Goal: Task Accomplishment & Management: Complete application form

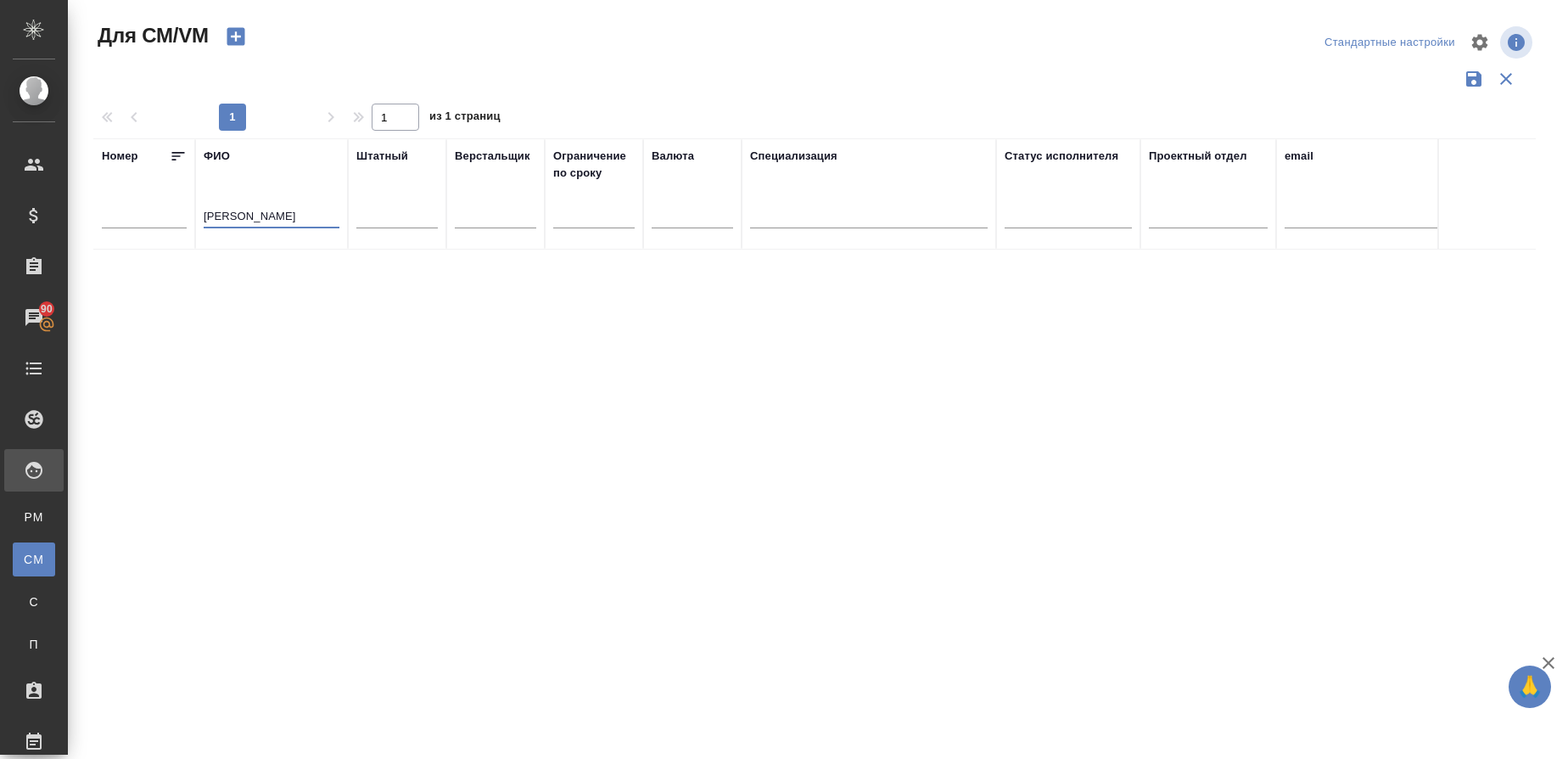
click at [238, 30] on icon "button" at bounding box center [235, 37] width 17 height 17
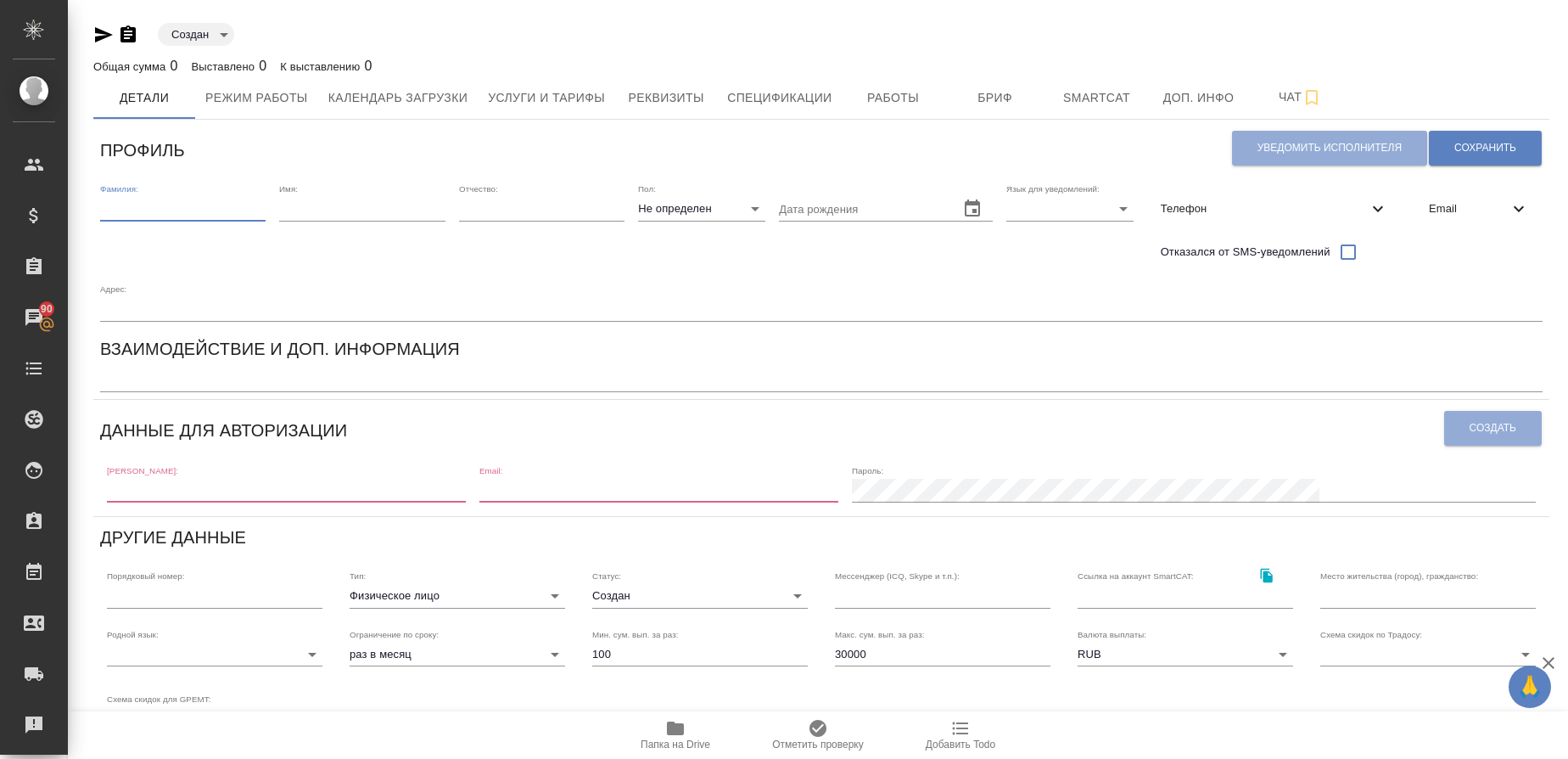
click at [206, 214] on input "text" at bounding box center [183, 209] width 165 height 24
paste input "[PERSON_NAME]"
type input "[PERSON_NAME]"
paste input "Фазилат"
type input "Фазилат"
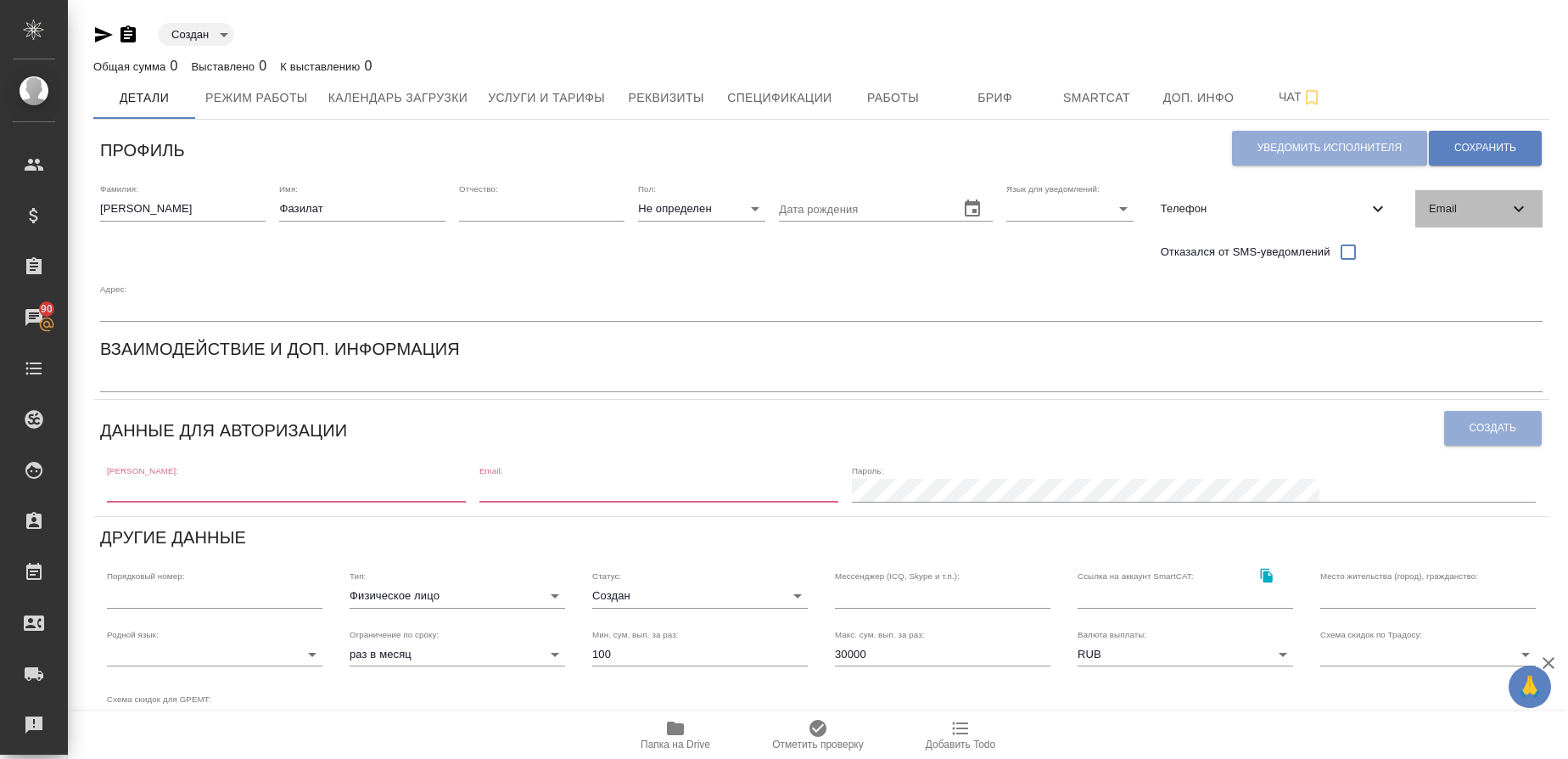
click at [1443, 217] on span "Email" at bounding box center [1469, 208] width 80 height 17
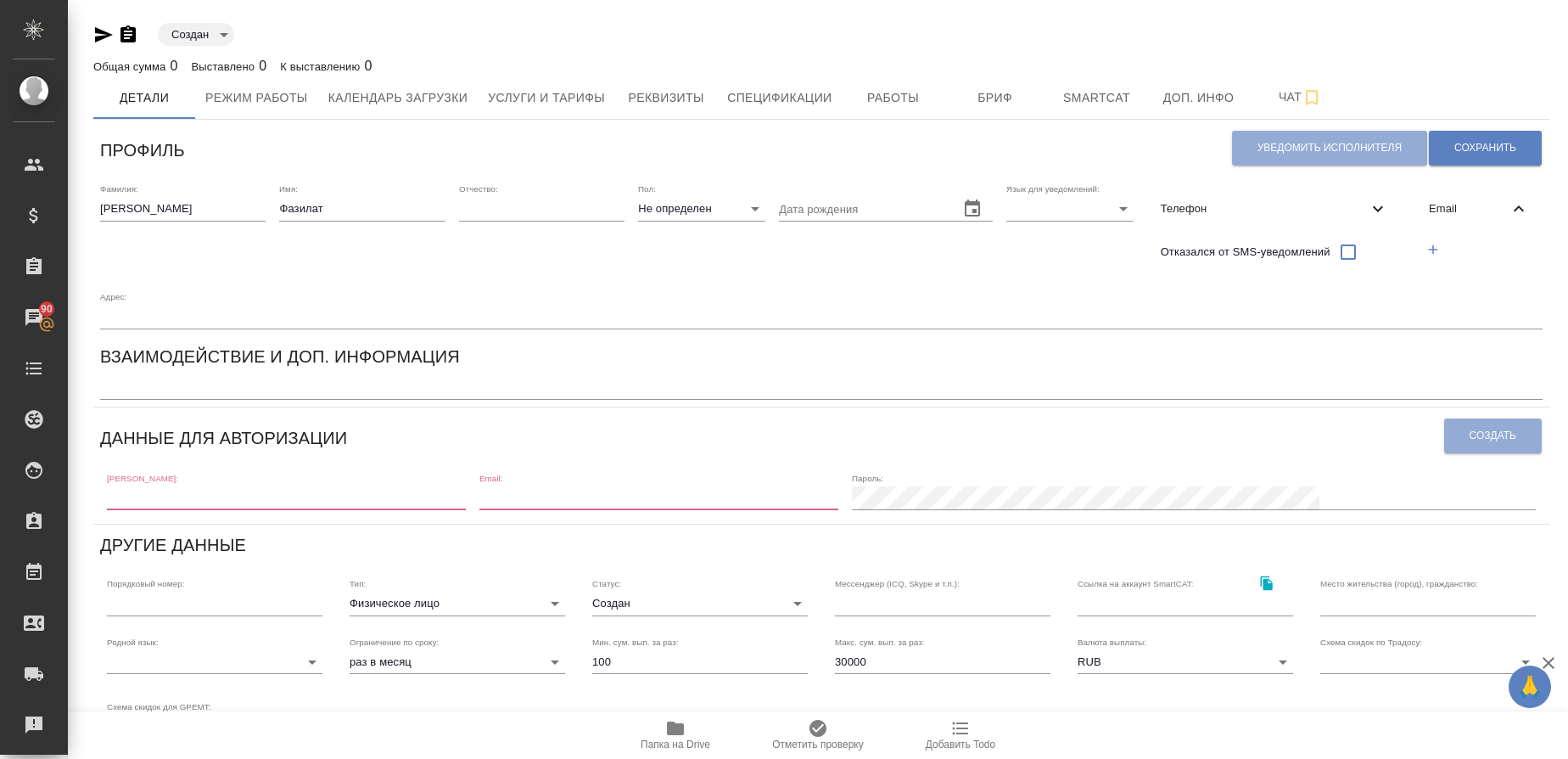
click at [1432, 255] on icon "button" at bounding box center [1433, 250] width 16 height 16
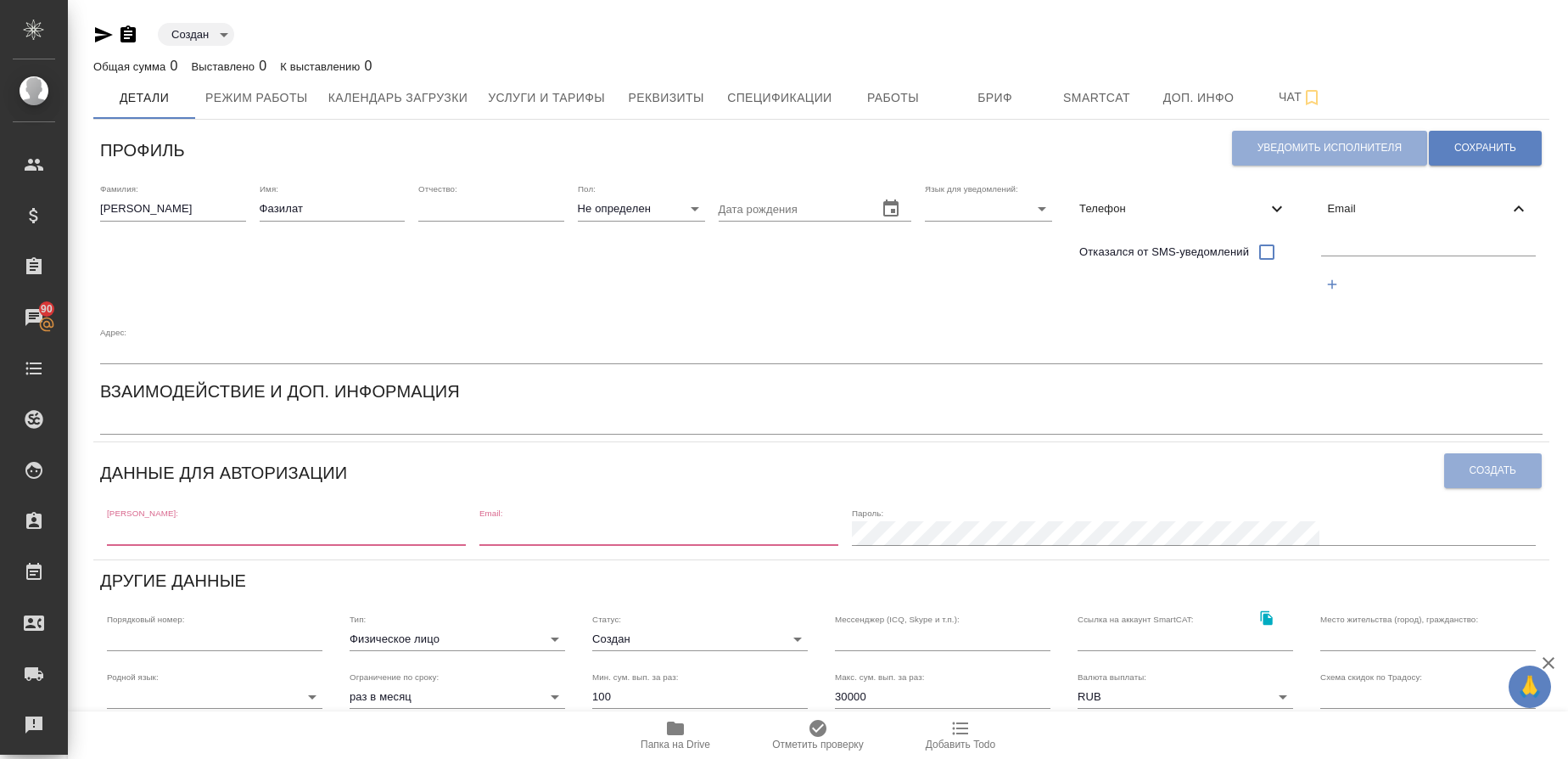
click at [1424, 243] on input "text" at bounding box center [1429, 244] width 216 height 21
paste input "[PERSON_NAME][EMAIL_ADDRESS][DOMAIN_NAME]"
type input "[PERSON_NAME][EMAIL_ADDRESS][DOMAIN_NAME]"
click at [1146, 210] on span "Телефон" at bounding box center [1173, 208] width 187 height 17
click at [1093, 251] on button "button" at bounding box center [1084, 250] width 35 height 35
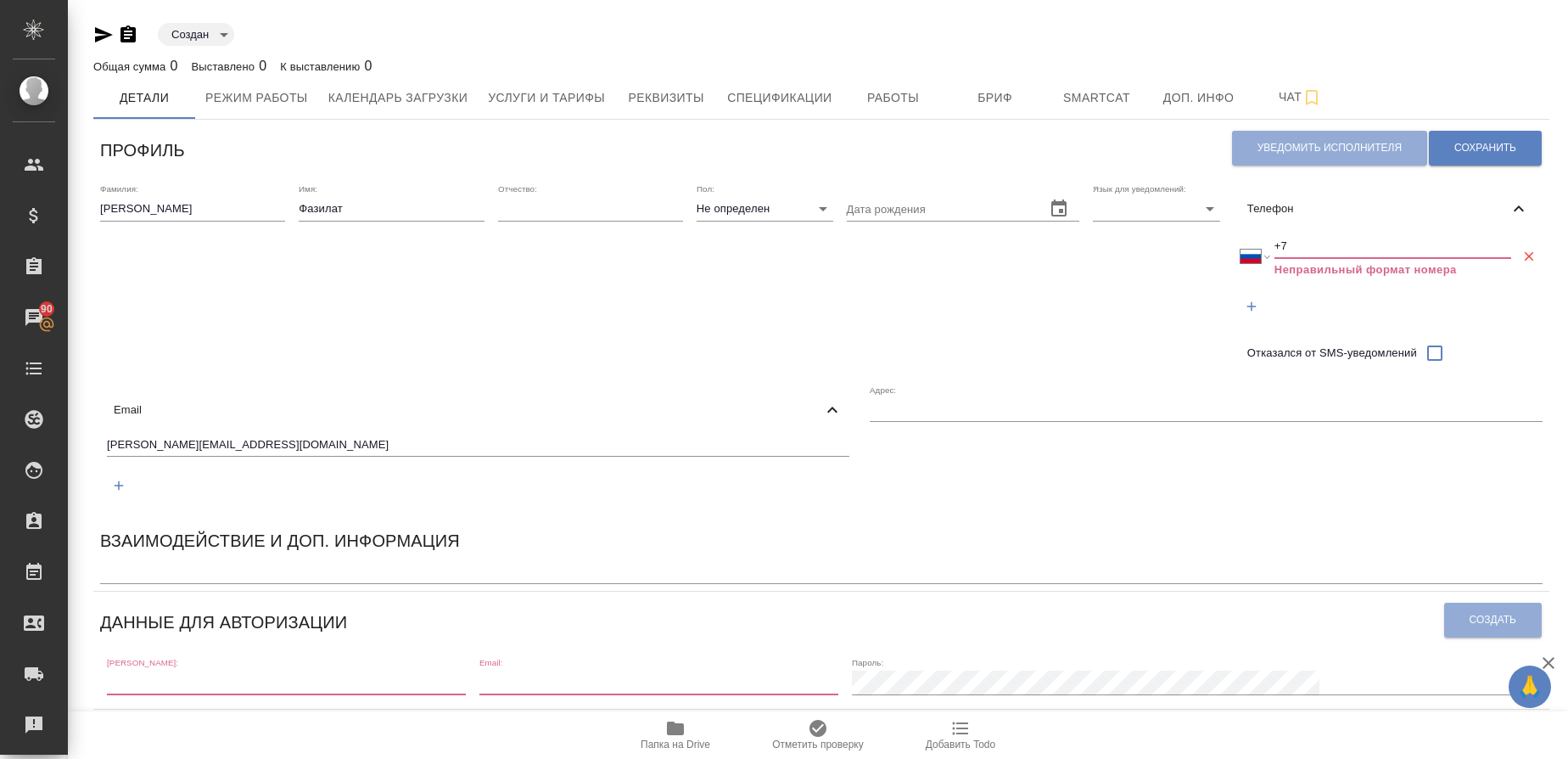
click at [1297, 248] on input "+7" at bounding box center [1393, 246] width 237 height 24
select select "ZZ"
type input "+"
paste input "998 90 947 81 42"
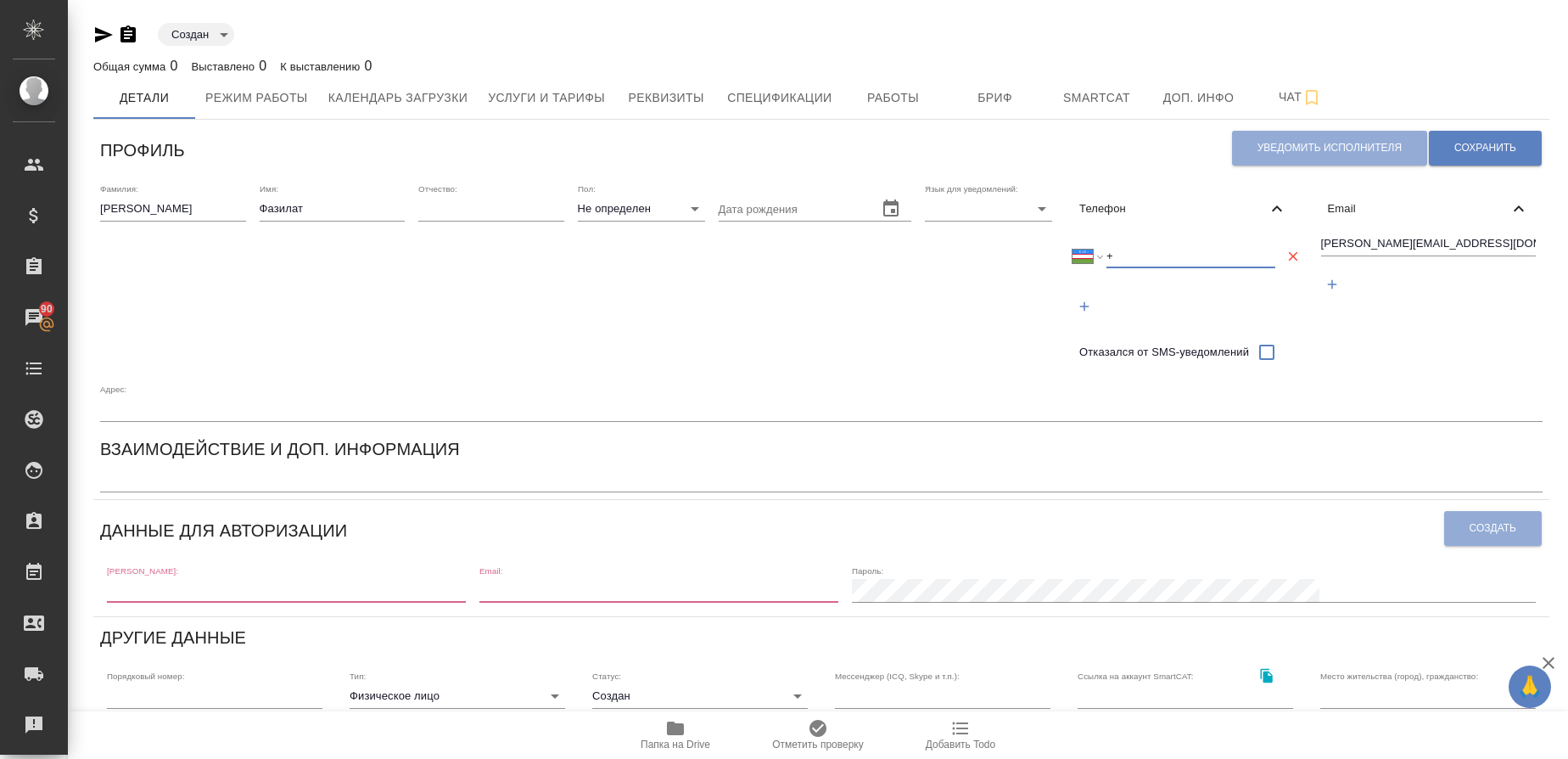
select select "UZ"
type input "+998 90 947 81 42"
click at [1485, 145] on span "Сохранить" at bounding box center [1485, 149] width 62 height 15
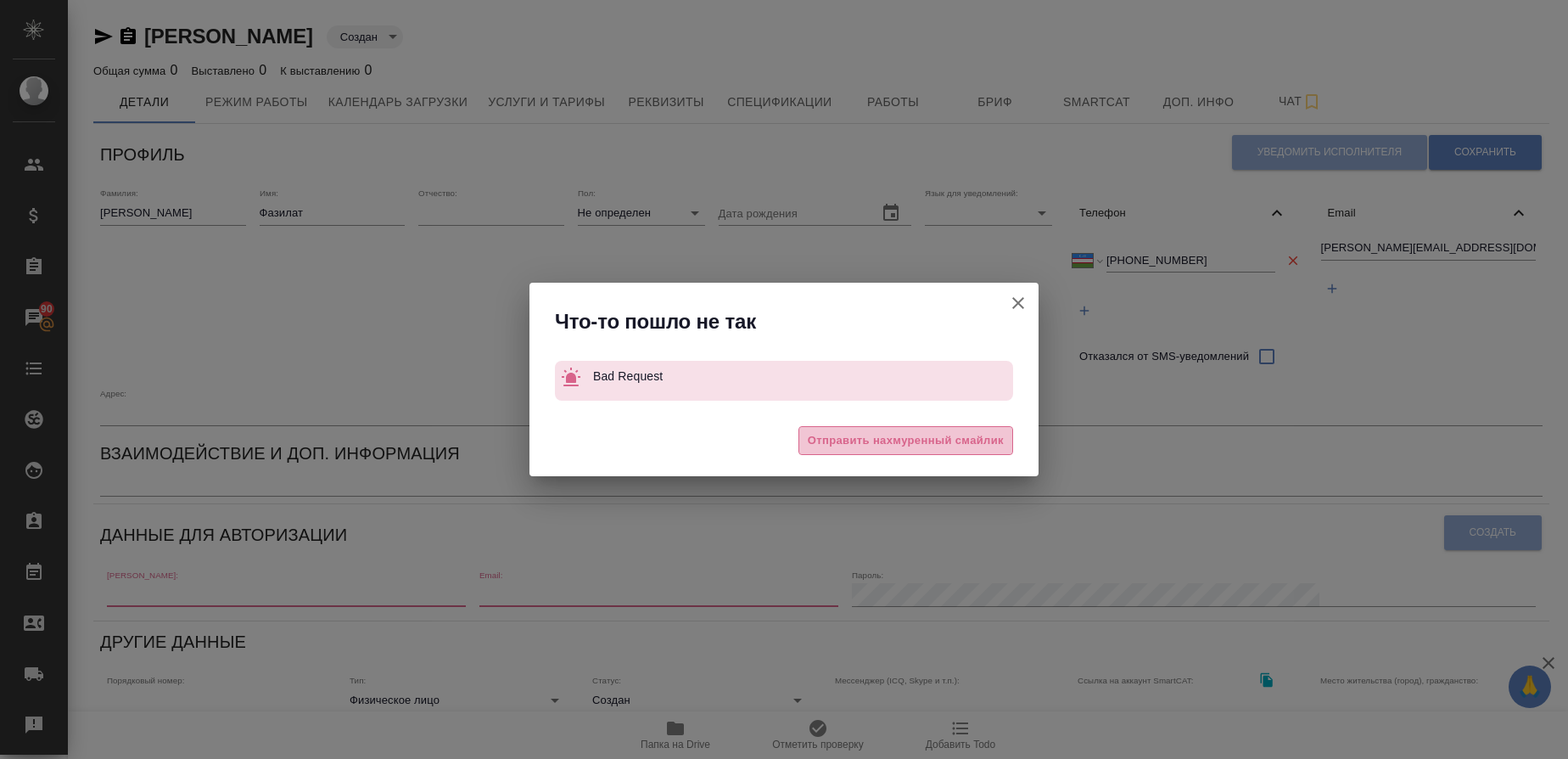
click at [845, 439] on span "Отправить нахмуренный смайлик" at bounding box center [906, 441] width 196 height 19
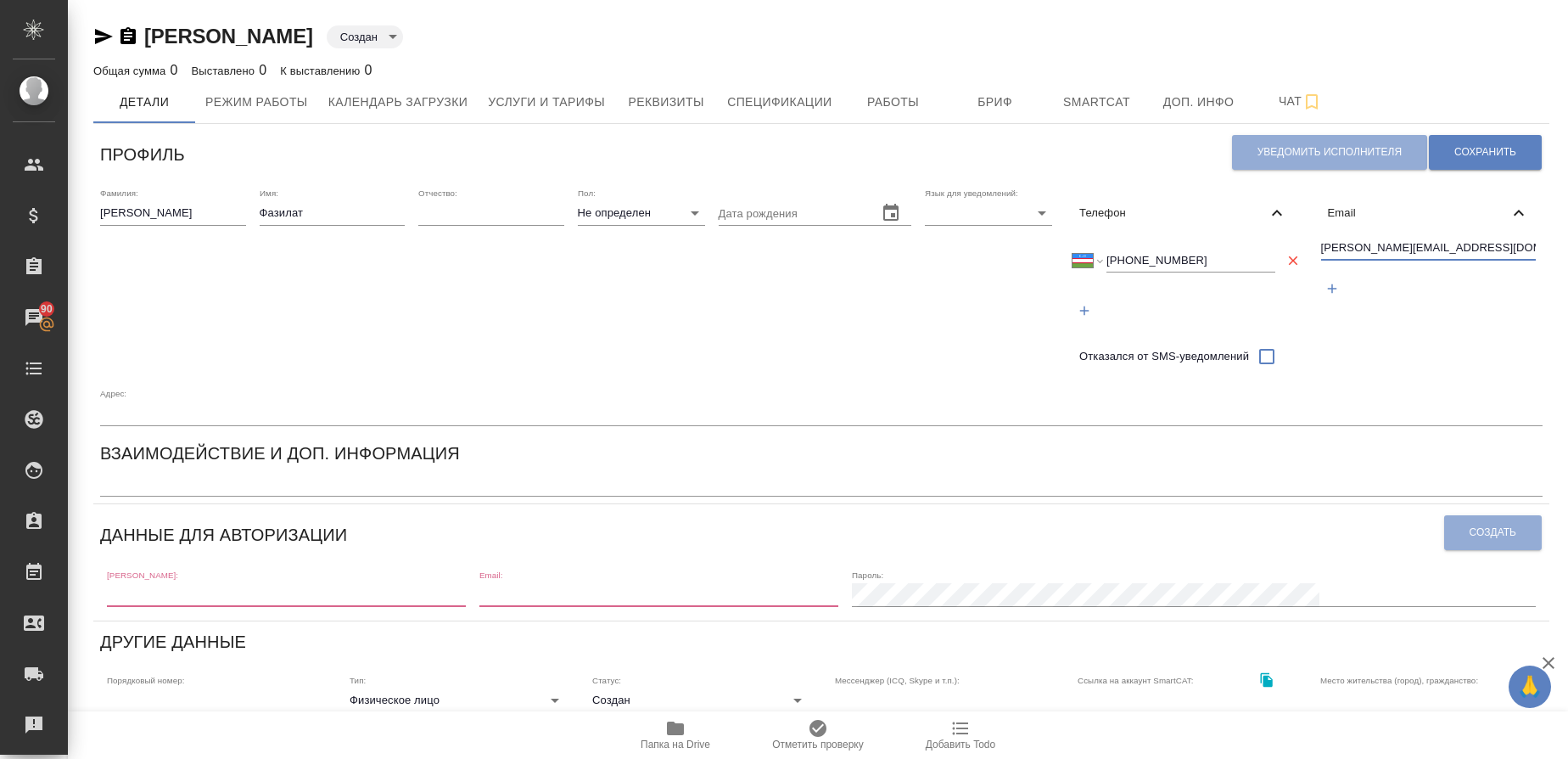
drag, startPoint x: 1494, startPoint y: 245, endPoint x: 1273, endPoint y: 265, distance: 221.9
click at [1273, 265] on div "Фамилия: Искандарова Имя: Фазилат Отчество: Пол: Не определен none Дата рождени…" at bounding box center [821, 307] width 1456 height 251
click at [197, 602] on input "text" at bounding box center [286, 595] width 359 height 24
paste input "[PERSON_NAME][EMAIL_ADDRESS][DOMAIN_NAME]"
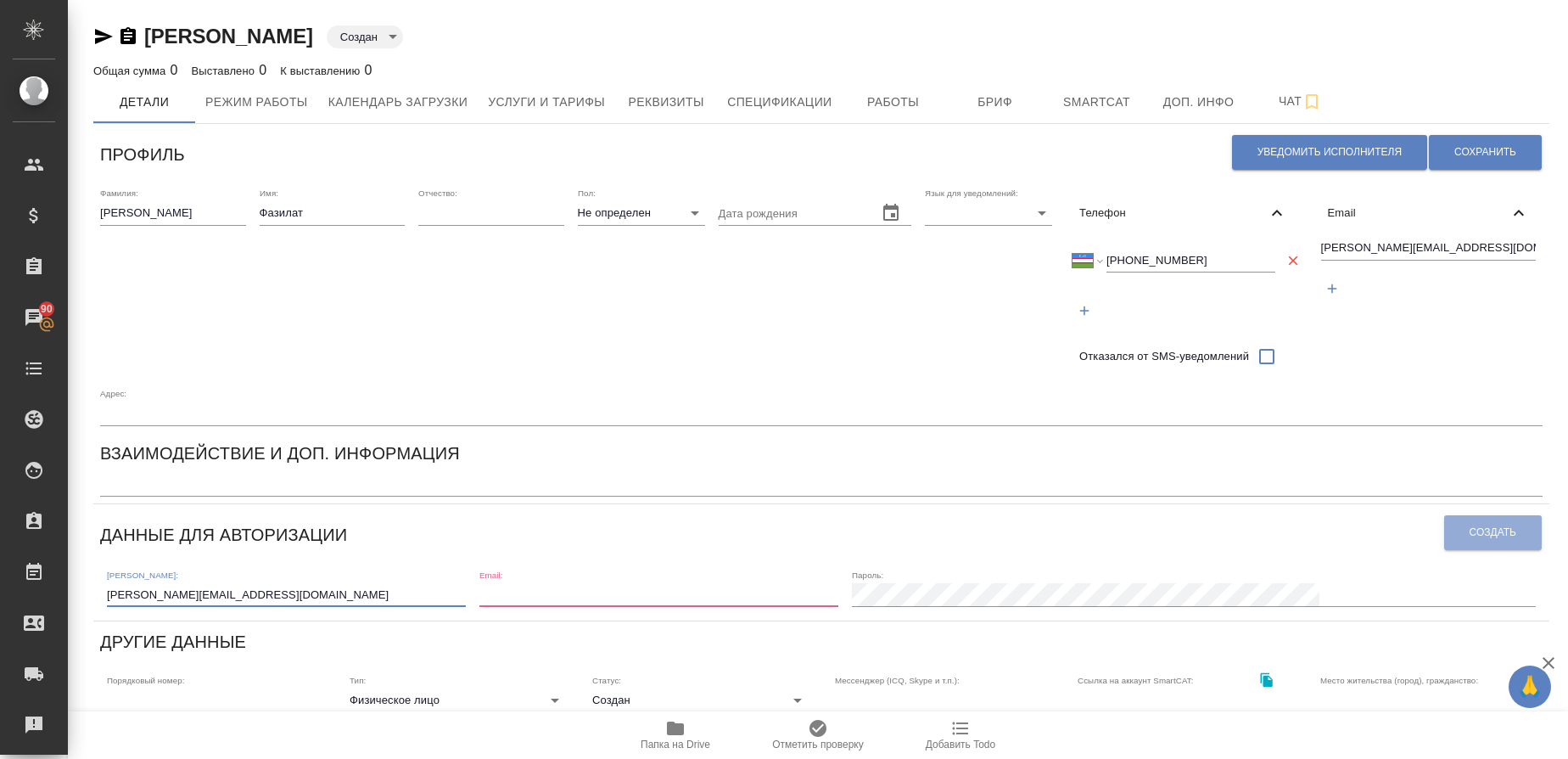
type input "[PERSON_NAME][EMAIL_ADDRESS][DOMAIN_NAME]"
paste input "[PERSON_NAME][EMAIL_ADDRESS][DOMAIN_NAME]"
type input "[PERSON_NAME][EMAIL_ADDRESS][DOMAIN_NAME]"
click at [1470, 540] on span "Создать" at bounding box center [1493, 533] width 47 height 15
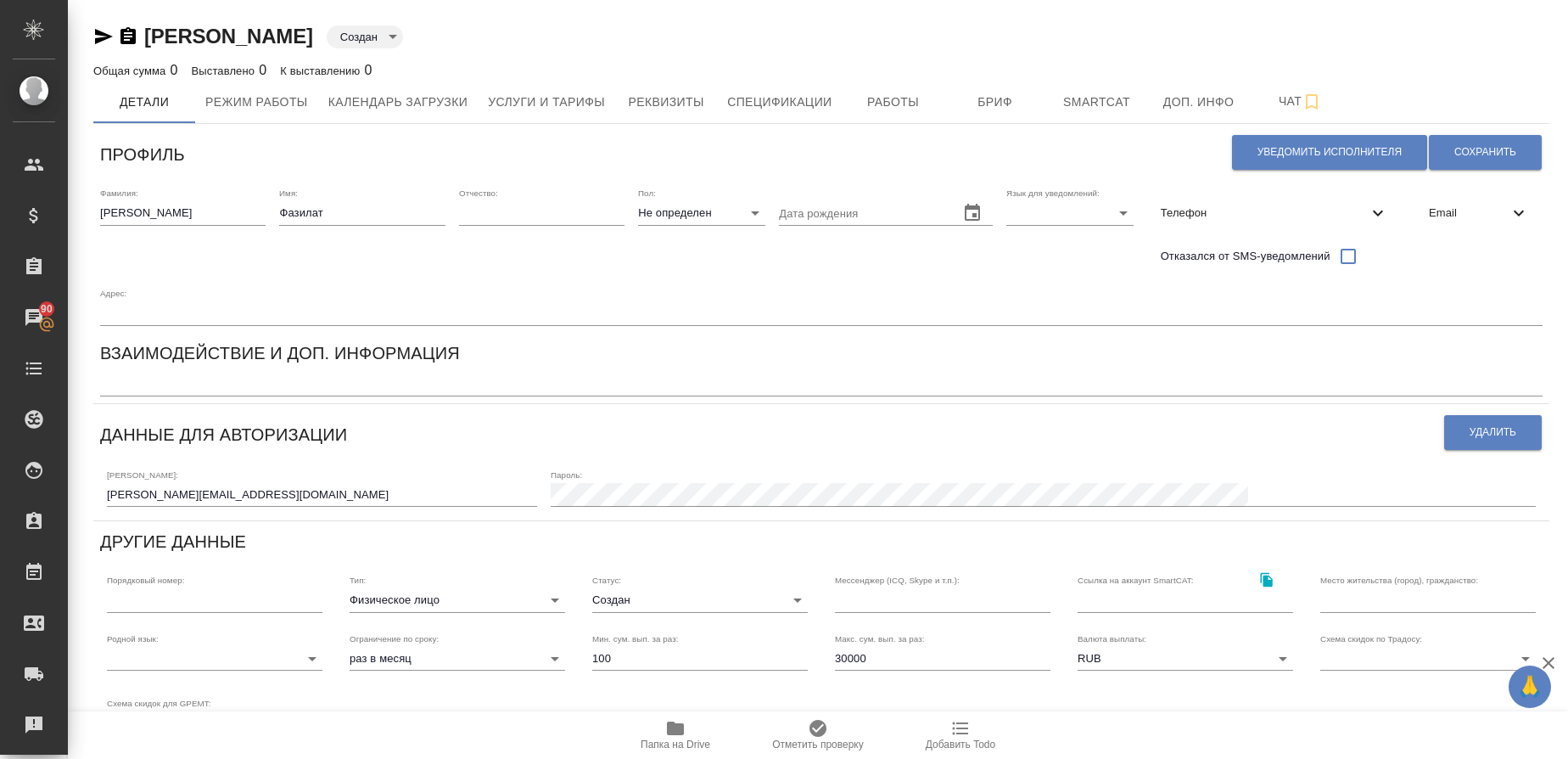
click at [631, 598] on body "🙏 .cls-1 fill:#fff; AWATERA Gusmanova Nailya Клиенты Спецификации Заказы 90 Чат…" at bounding box center [784, 379] width 1568 height 759
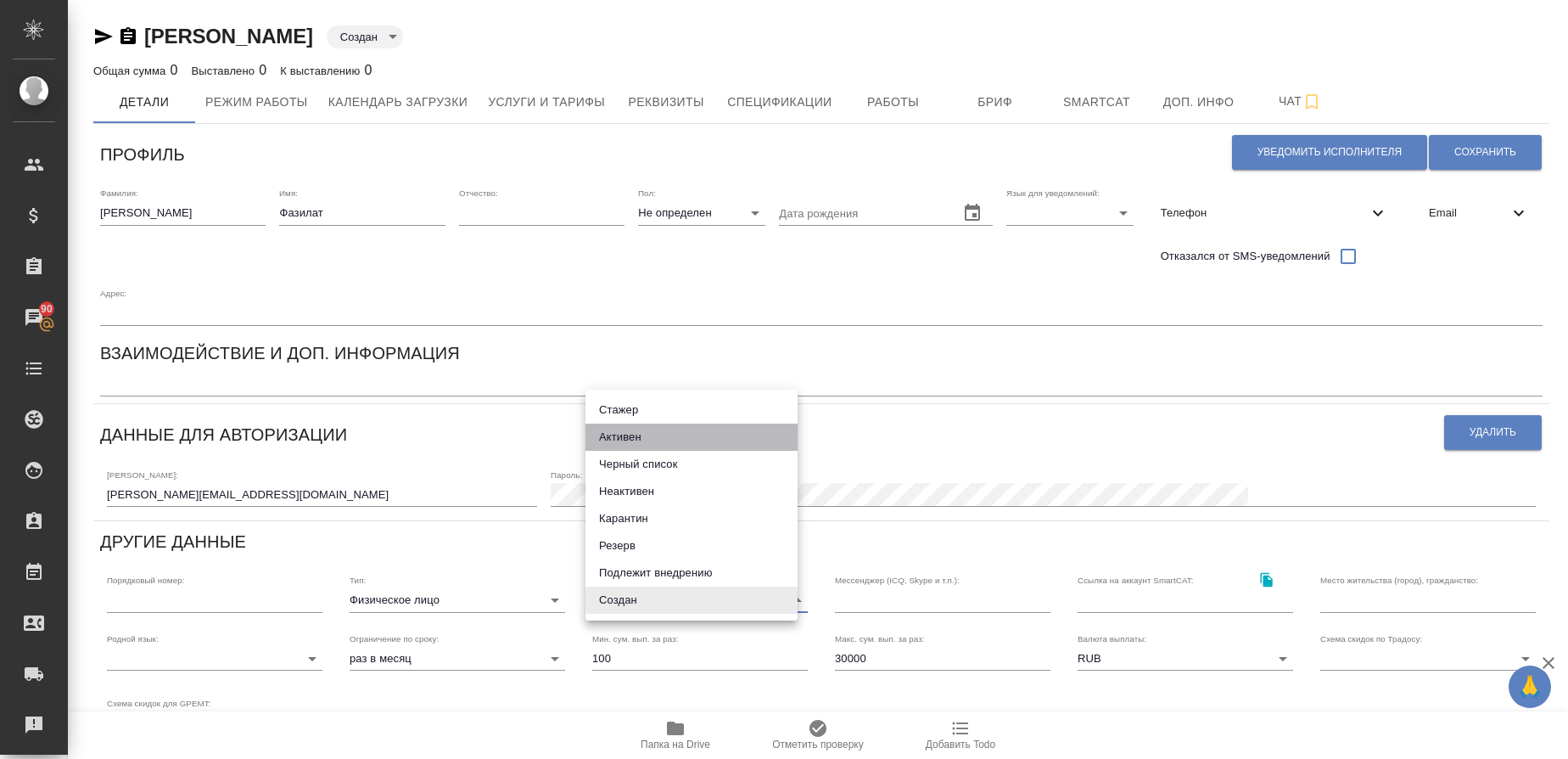
click at [659, 436] on li "Активен" at bounding box center [691, 438] width 212 height 28
type input "active"
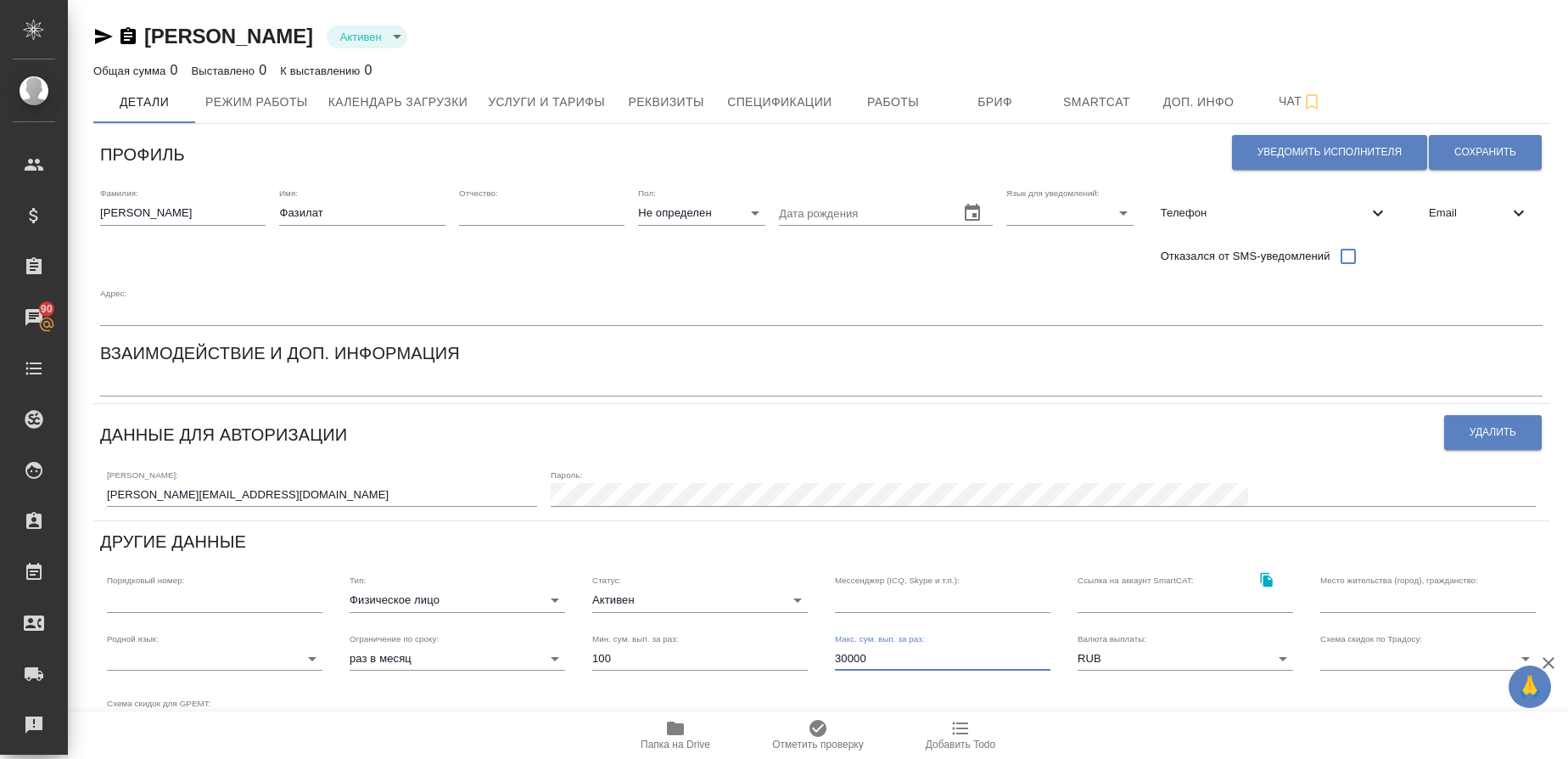
click at [835, 663] on input "30000" at bounding box center [942, 659] width 216 height 24
type input "100000"
click at [1342, 594] on input "text" at bounding box center [1428, 600] width 216 height 24
type input "[GEOGRAPHIC_DATA], [GEOGRAPHIC_DATA]"
click at [1483, 160] on span "Сохранить" at bounding box center [1485, 152] width 62 height 15
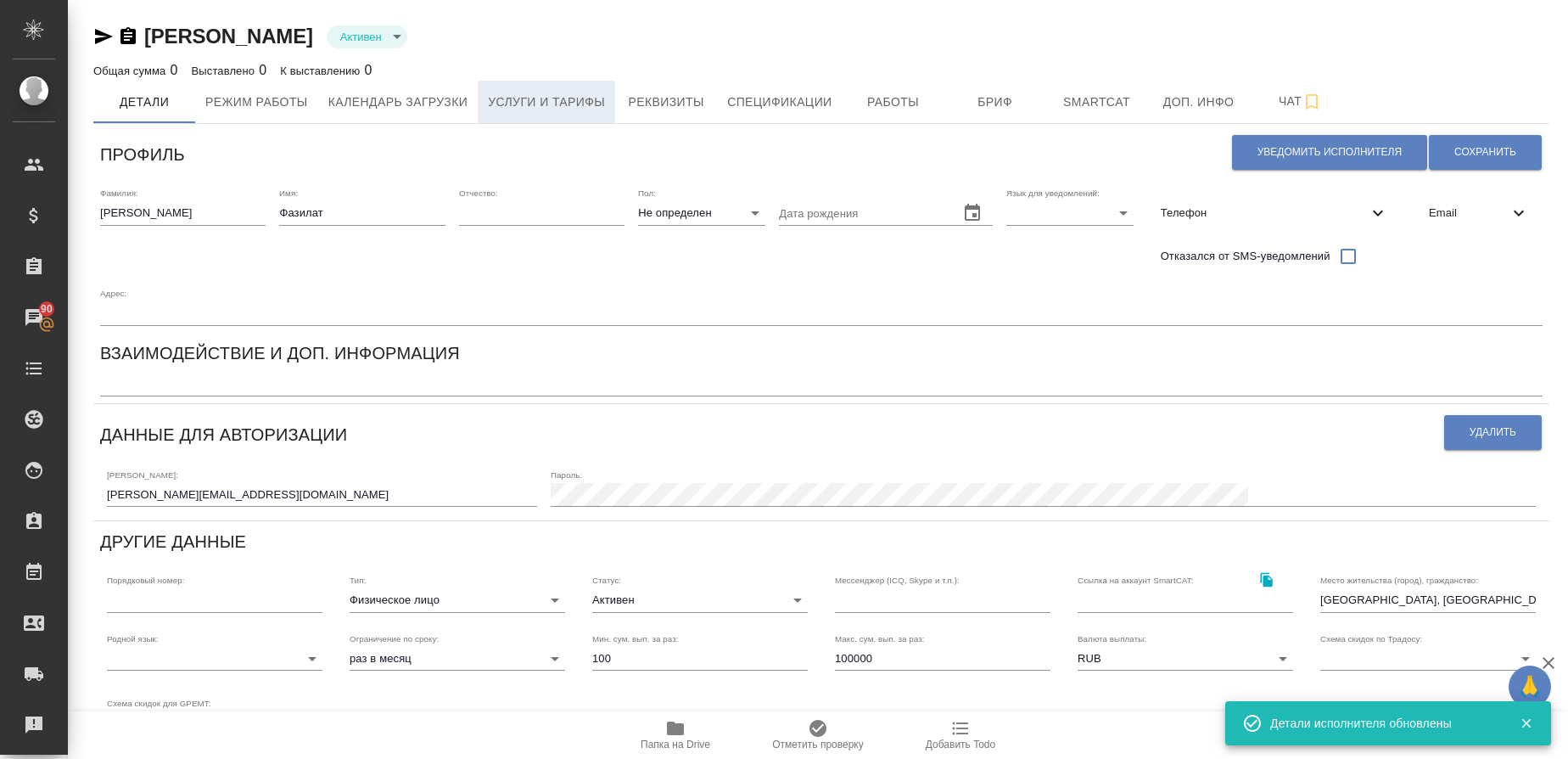
click at [601, 104] on span "Услуги и тарифы" at bounding box center [547, 102] width 117 height 21
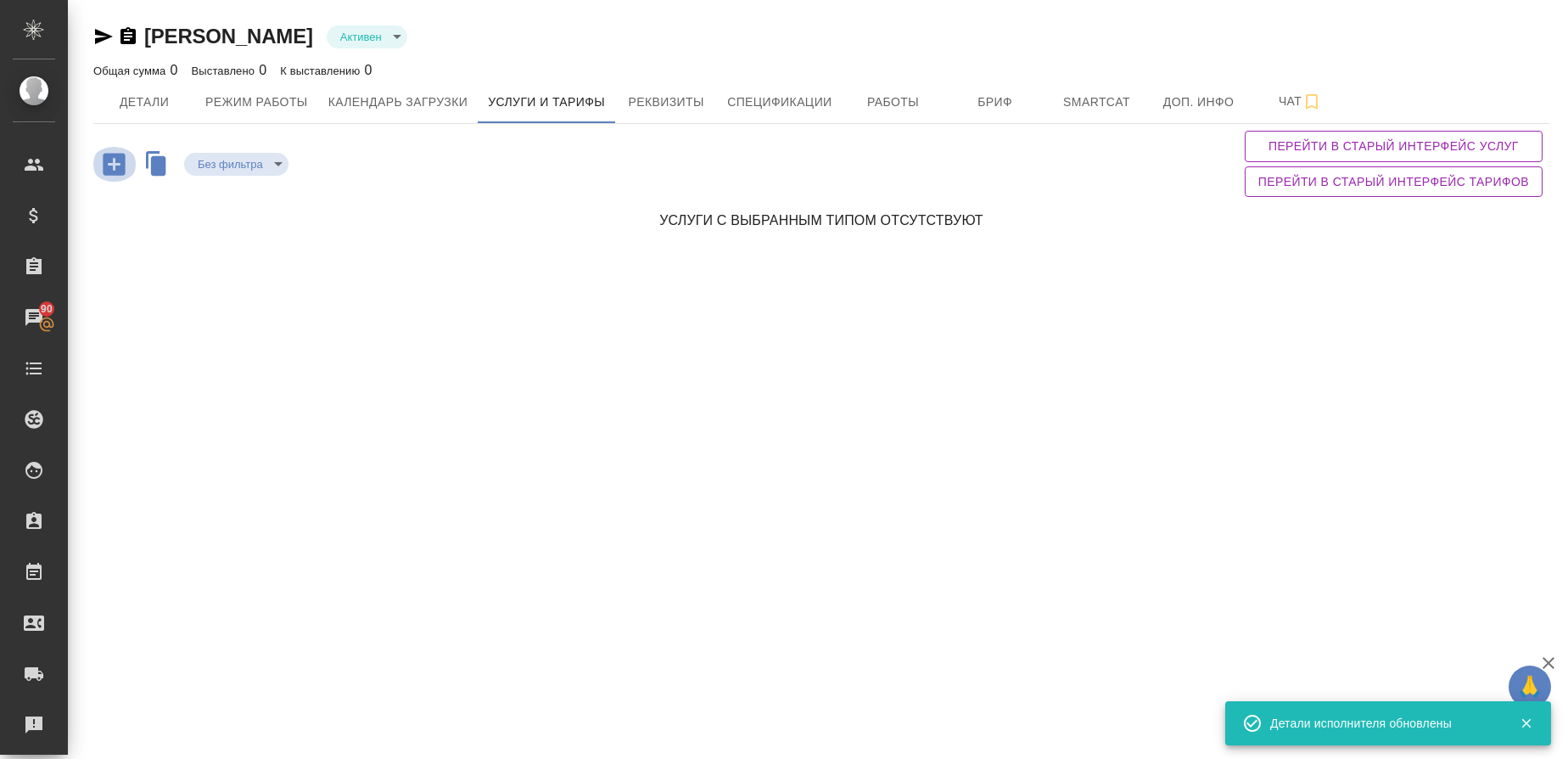
click at [114, 165] on icon "button" at bounding box center [114, 164] width 29 height 29
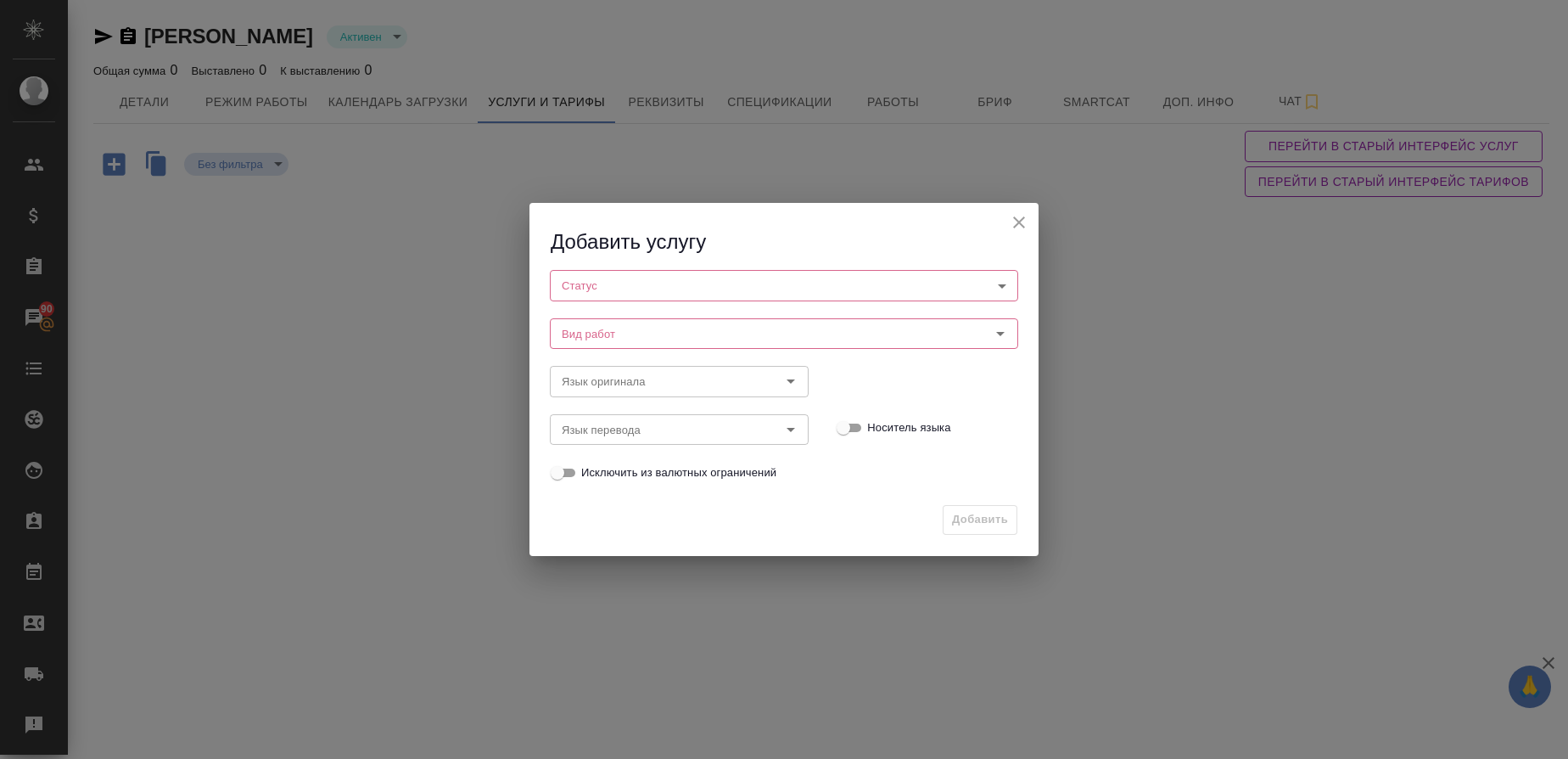
click at [594, 292] on body "🙏 .cls-1 fill:#fff; AWATERA Gusmanova Nailya Клиенты Спецификации Заказы 90 Чат…" at bounding box center [784, 379] width 1568 height 759
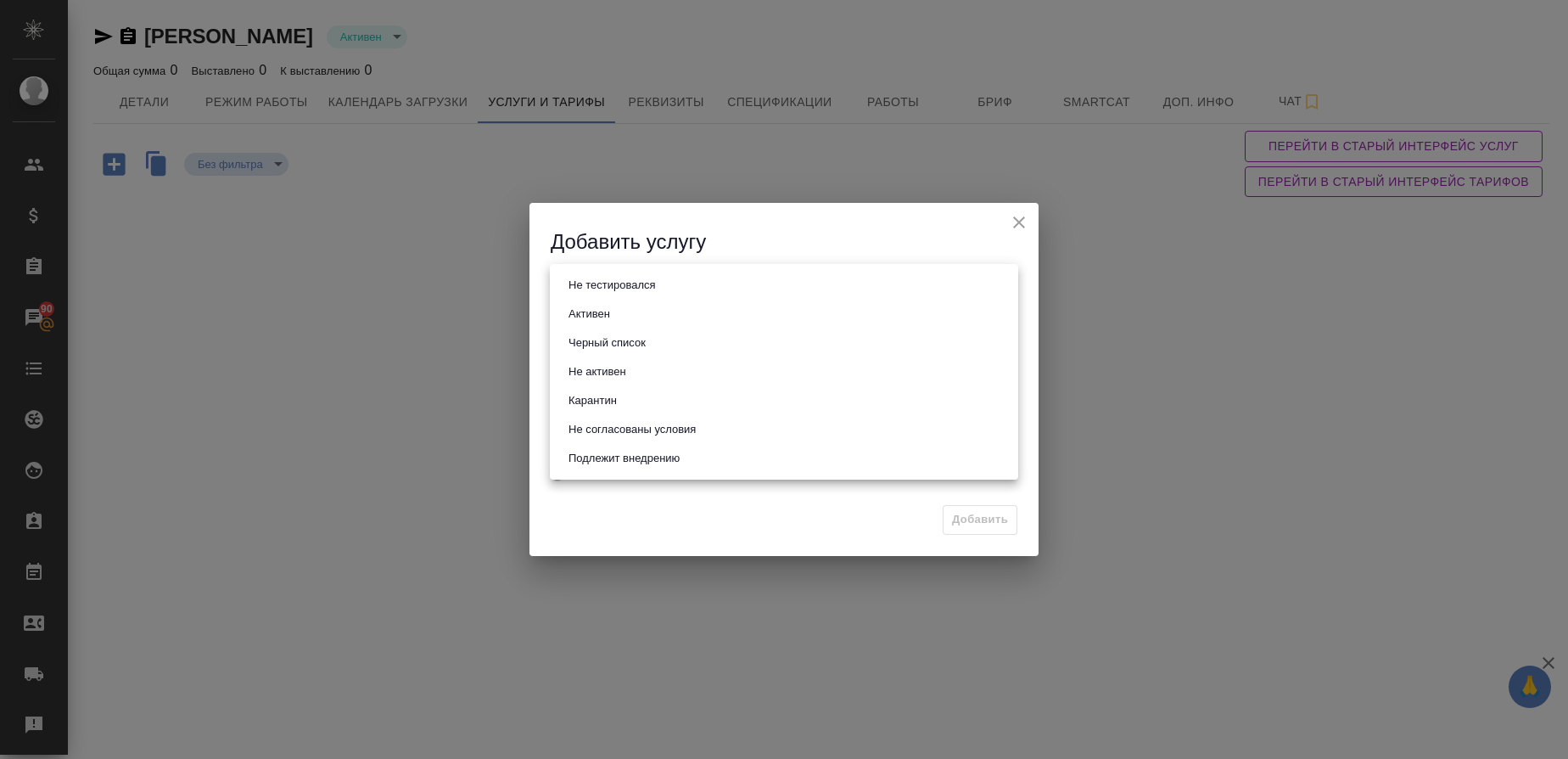
click at [590, 315] on button "Активен" at bounding box center [589, 314] width 51 height 18
type input "active"
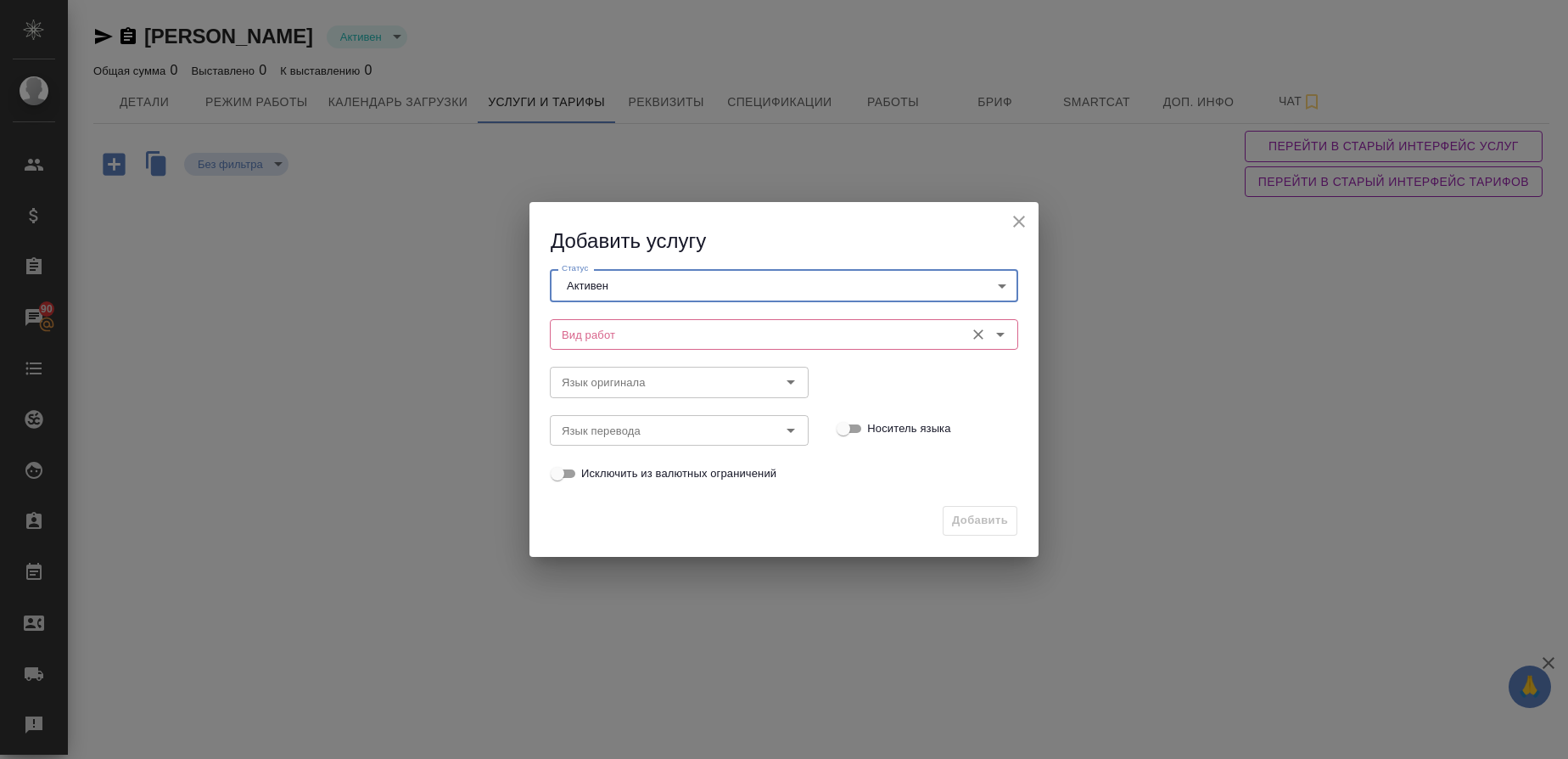
click at [586, 326] on input "Вид работ" at bounding box center [756, 334] width 402 height 20
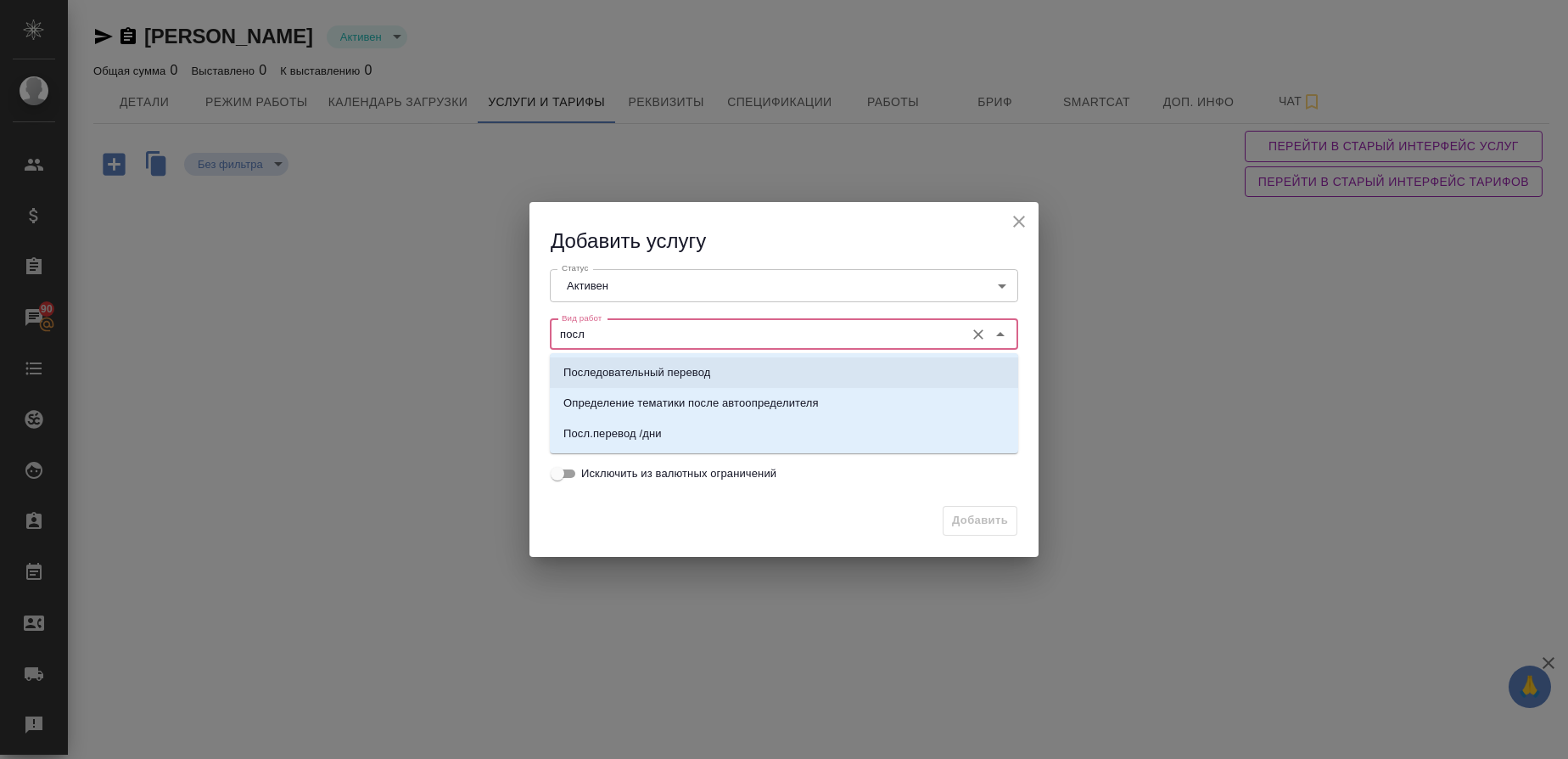
click at [602, 366] on p "Последовательный перевод" at bounding box center [637, 373] width 147 height 17
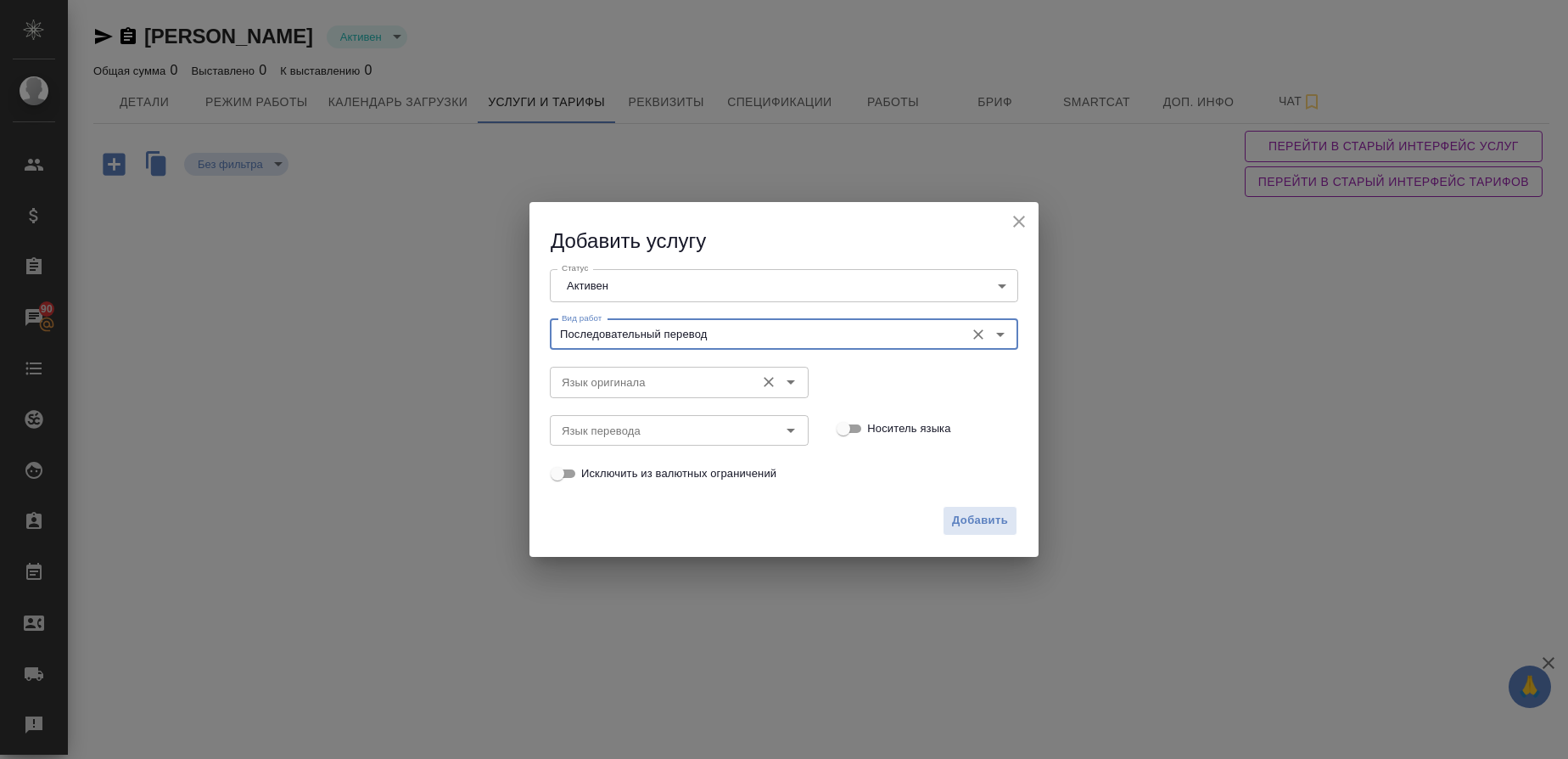
type input "Последовательный перевод"
click at [595, 382] on input "Язык оригинала" at bounding box center [651, 382] width 192 height 20
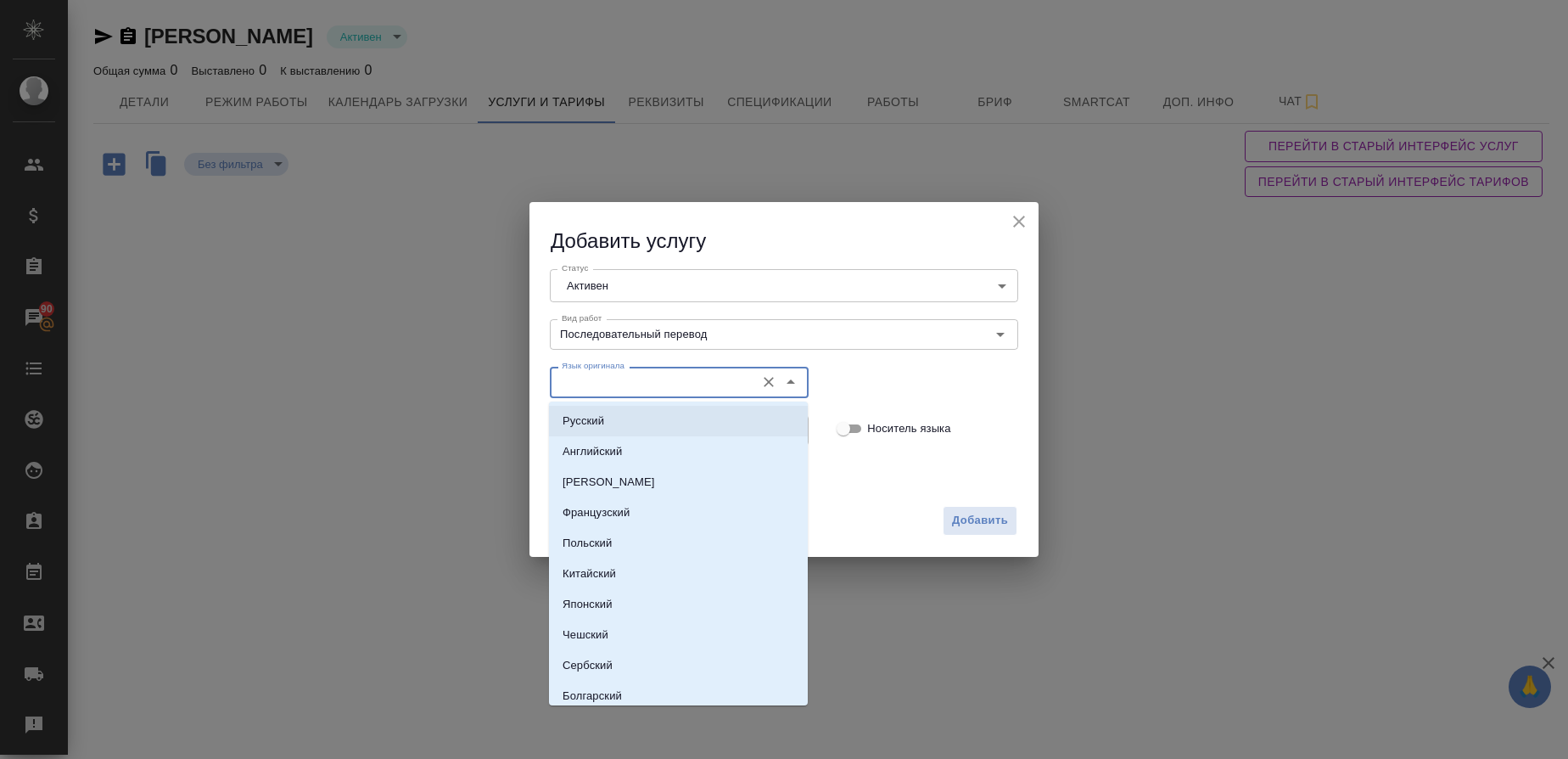
click at [595, 413] on p "Русский" at bounding box center [583, 421] width 41 height 17
type input "Русский"
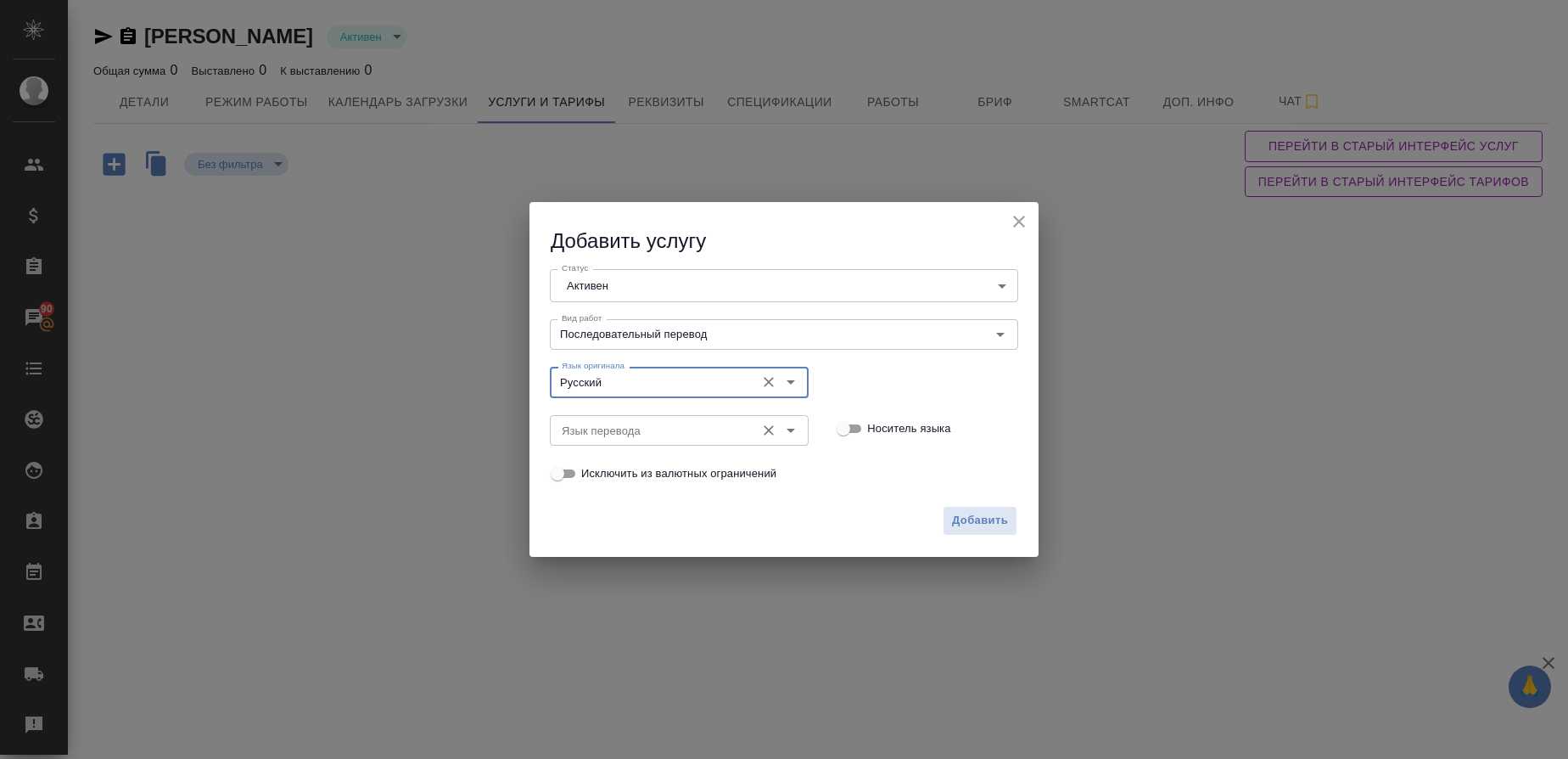
click at [586, 434] on input "Язык перевода" at bounding box center [651, 430] width 192 height 20
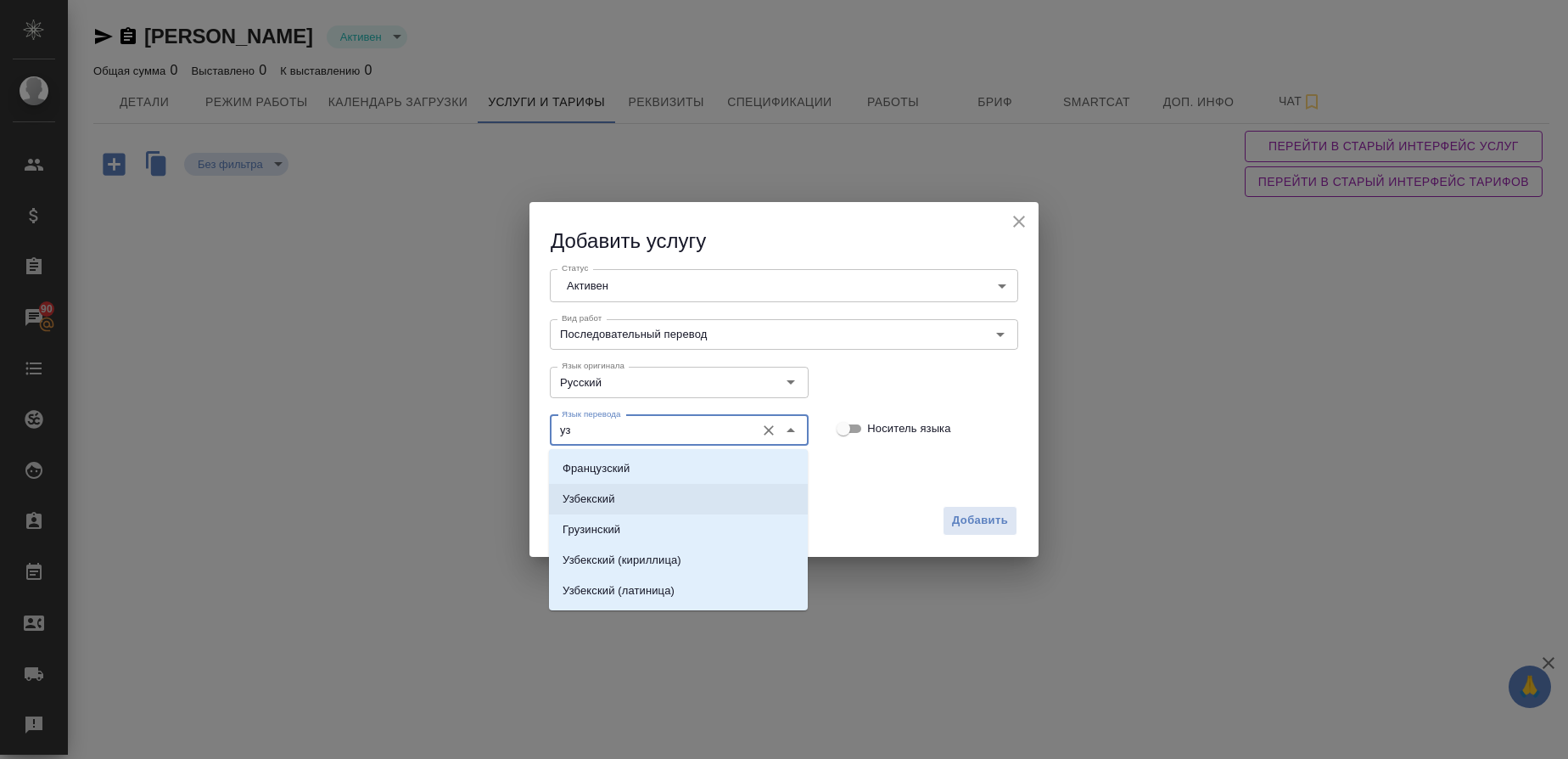
click at [590, 486] on li "Узбекский" at bounding box center [678, 498] width 259 height 30
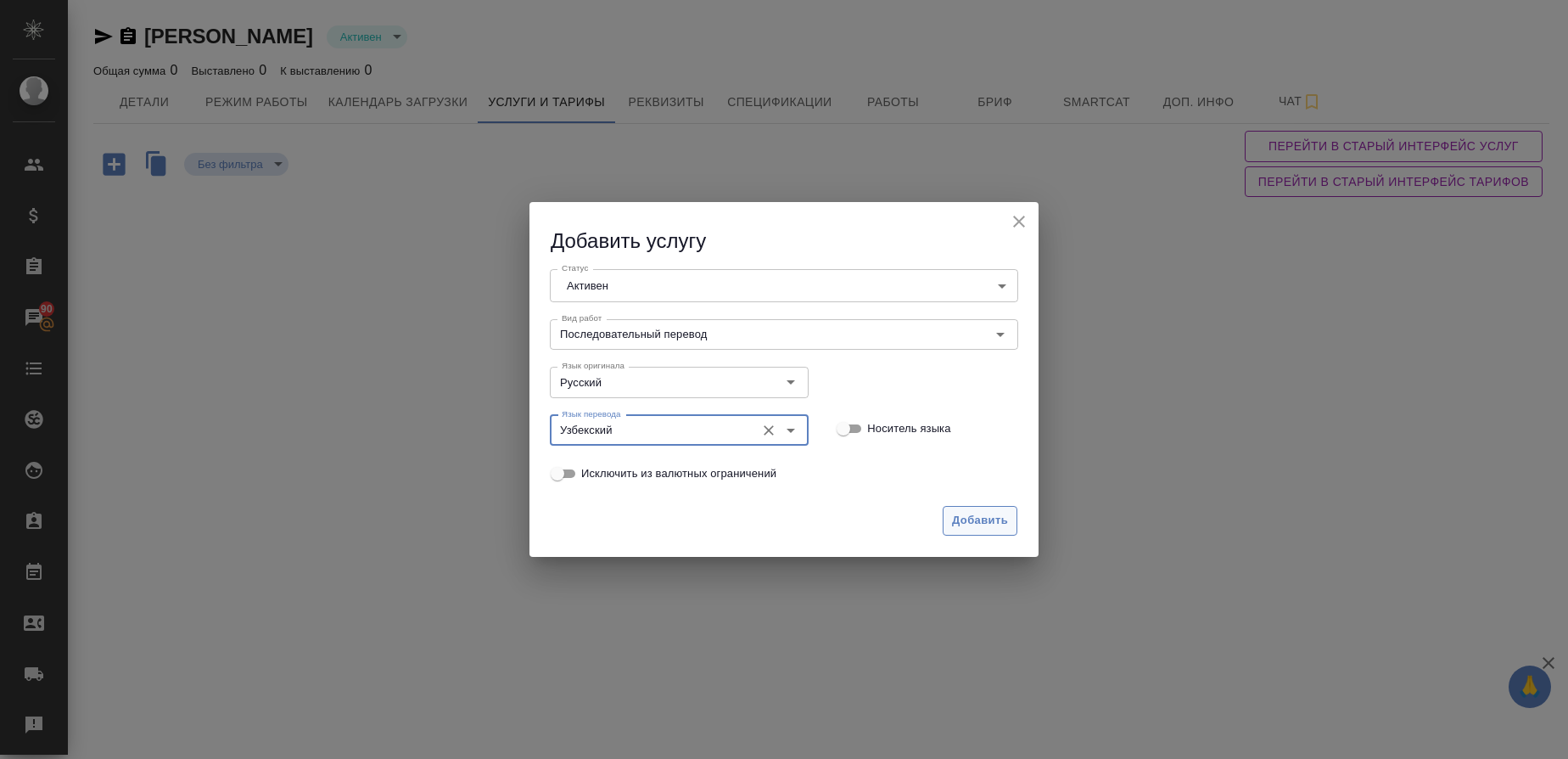
type input "Узбекский"
click at [991, 512] on span "Добавить" at bounding box center [980, 520] width 56 height 19
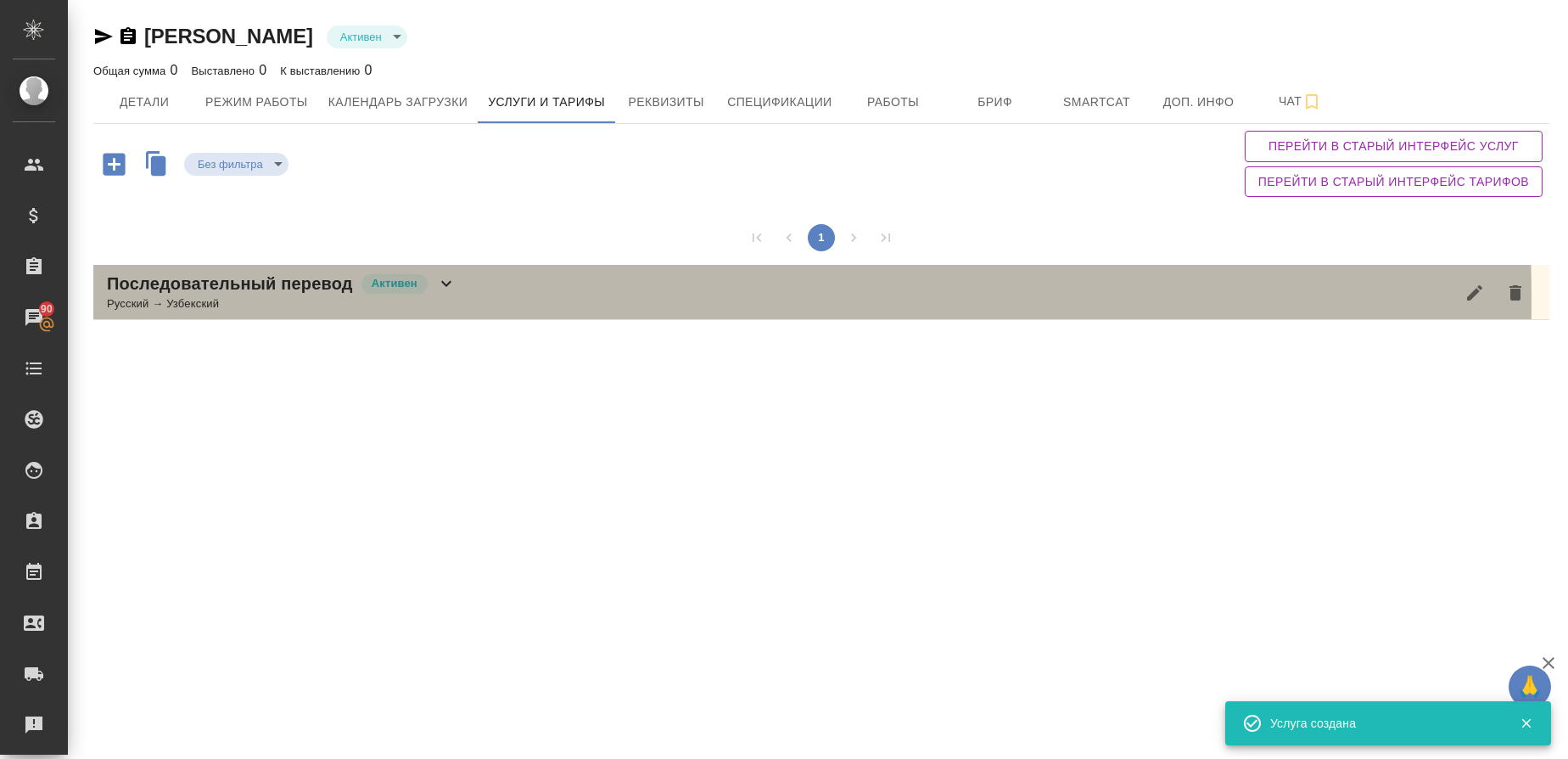
click at [204, 300] on div "Русский → Узбекский" at bounding box center [282, 304] width 350 height 17
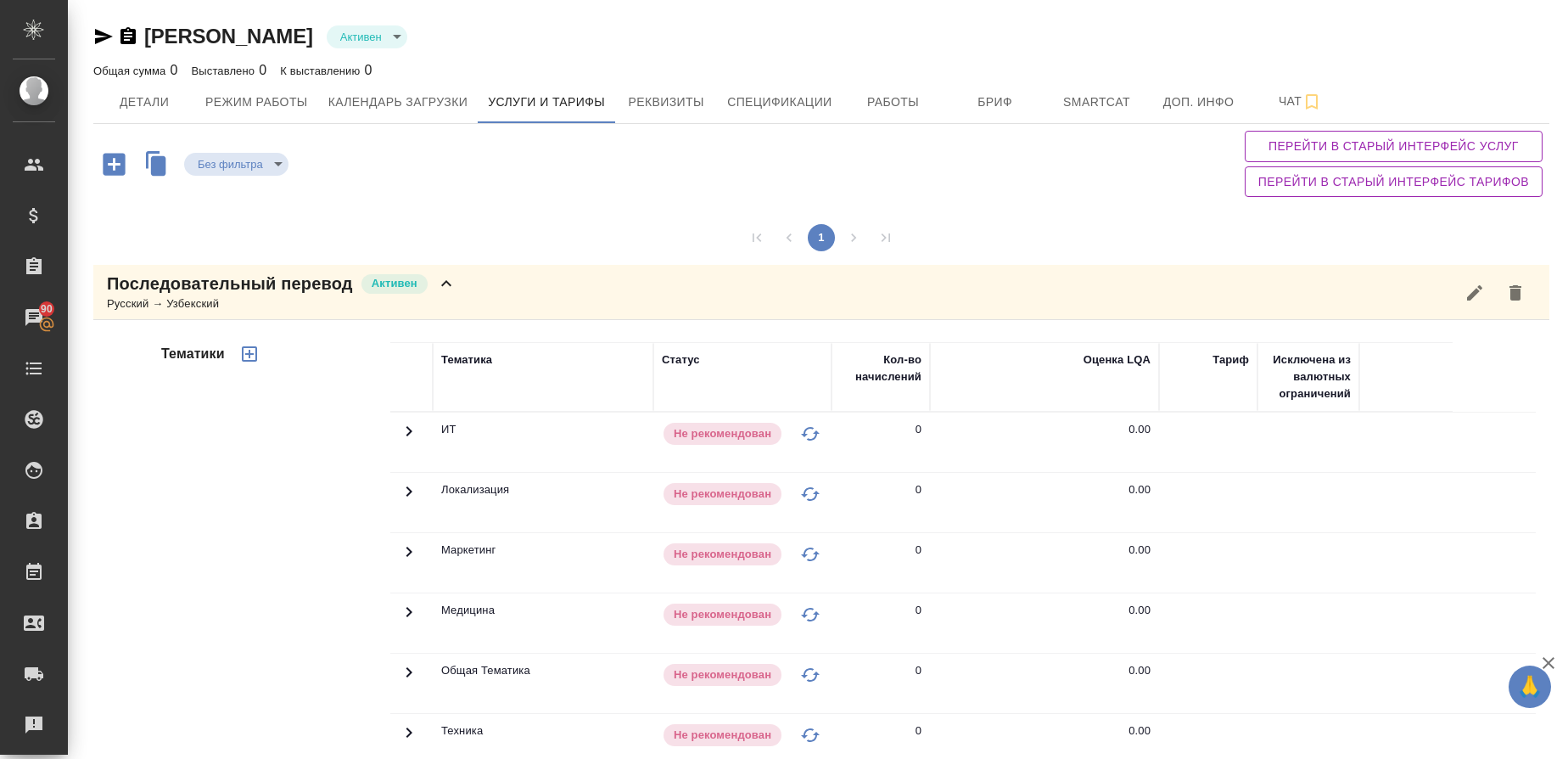
scroll to position [199, 0]
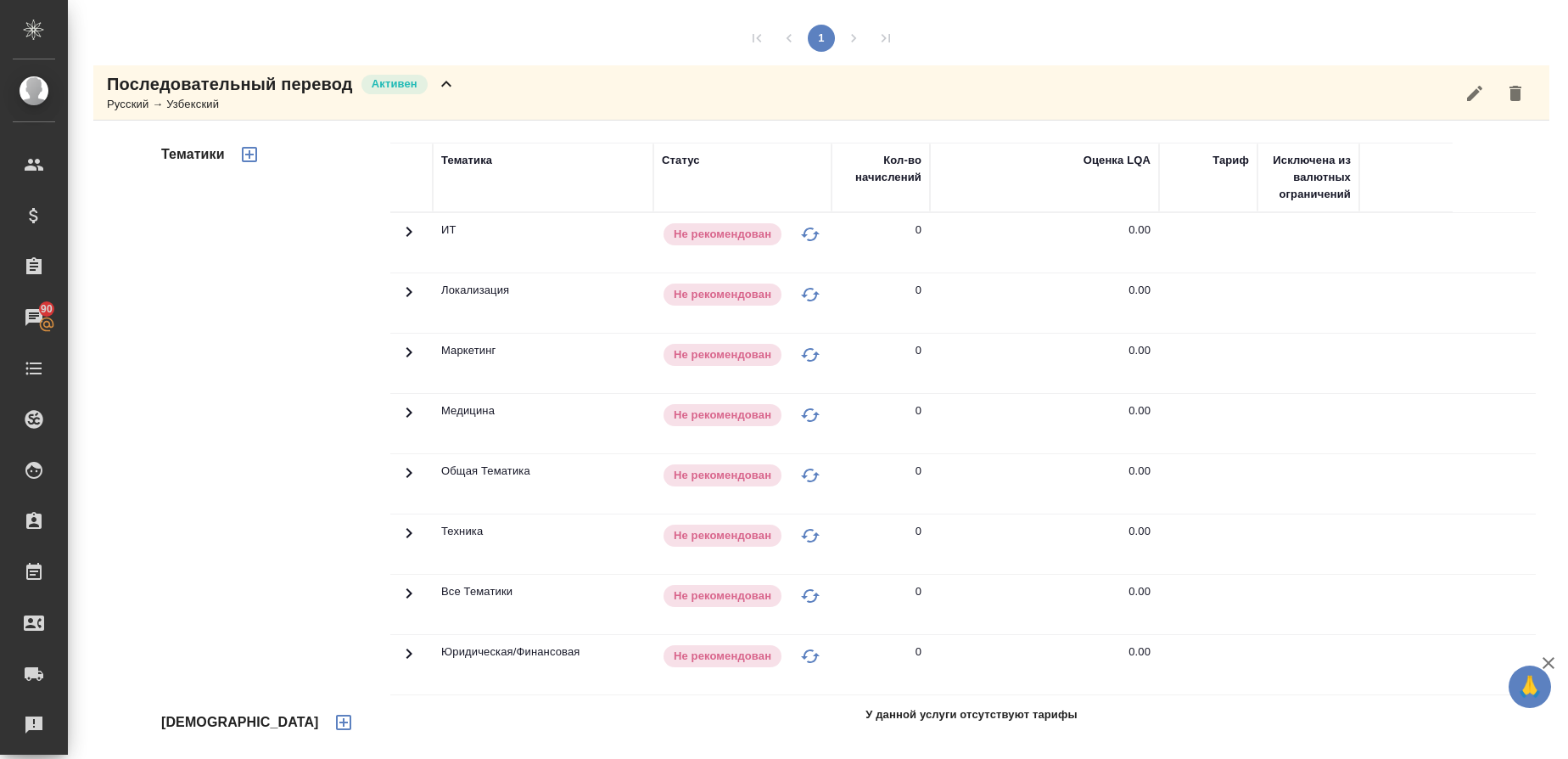
click at [334, 718] on icon "button" at bounding box center [344, 722] width 20 height 20
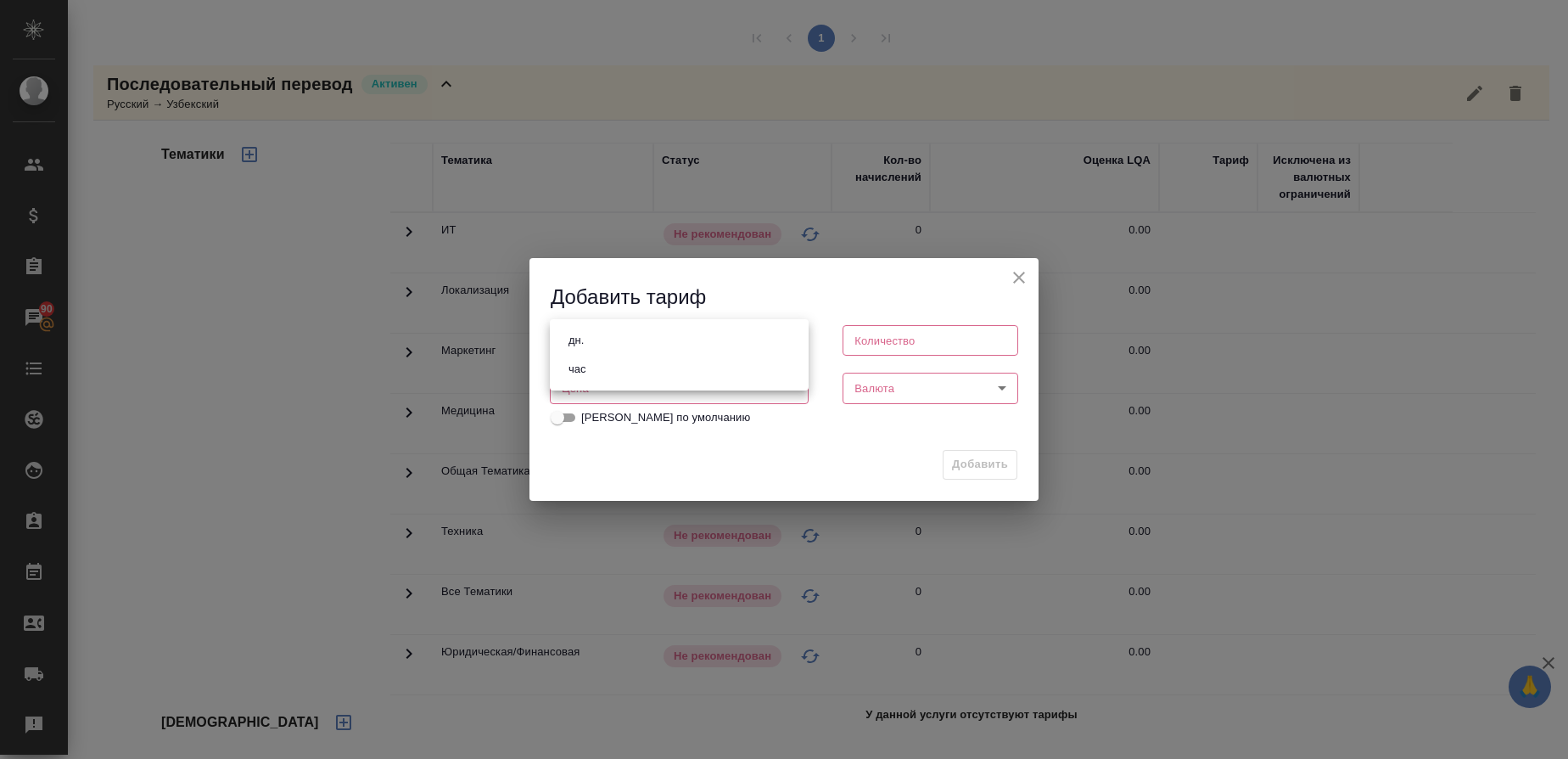
click at [573, 339] on body "🙏 .cls-1 fill:#fff; AWATERA Gusmanova Nailya Клиенты Спецификации Заказы 90 Чат…" at bounding box center [784, 379] width 1568 height 759
click at [583, 366] on button "час" at bounding box center [577, 369] width 28 height 18
type input "5a8b1489cc6b4906c91bfd93"
click at [873, 342] on input "number" at bounding box center [930, 340] width 175 height 30
type input "1"
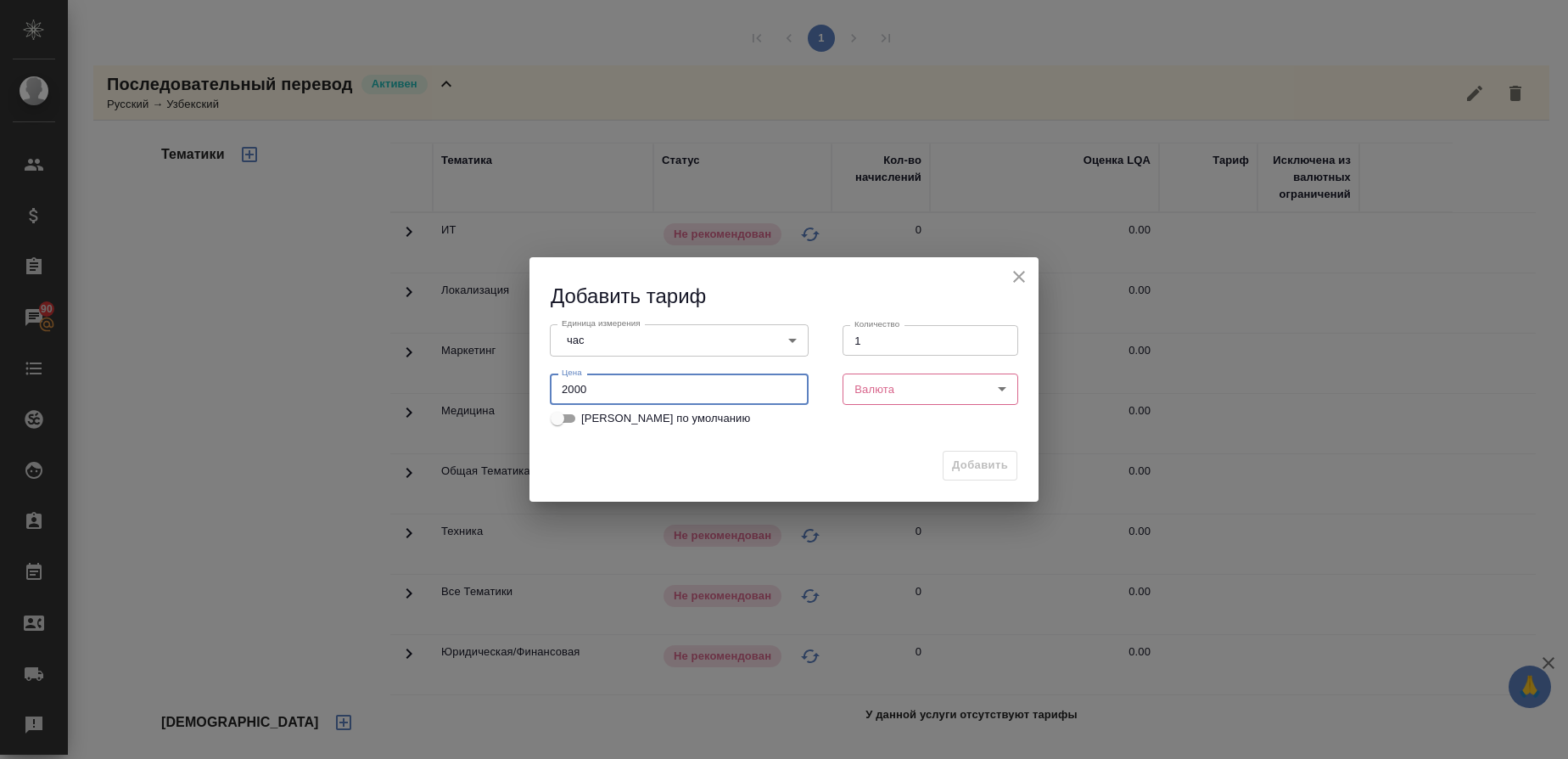
type input "2000"
click at [884, 382] on body "🙏 .cls-1 fill:#fff; AWATERA Gusmanova Nailya Клиенты Спецификации Заказы 90 Чат…" at bounding box center [784, 379] width 1568 height 759
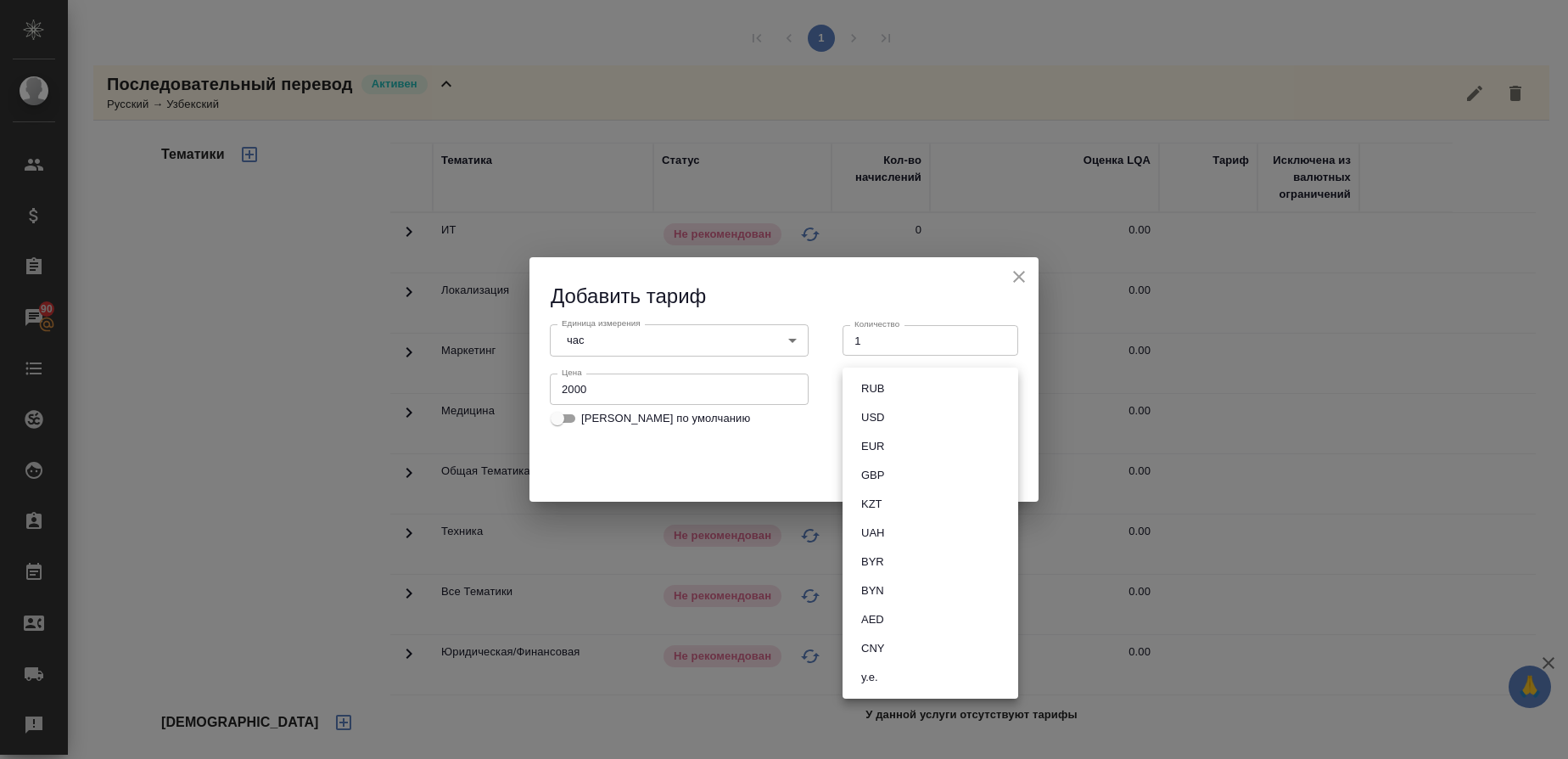
click at [884, 382] on button "RUB" at bounding box center [873, 388] width 33 height 18
type input "RUB"
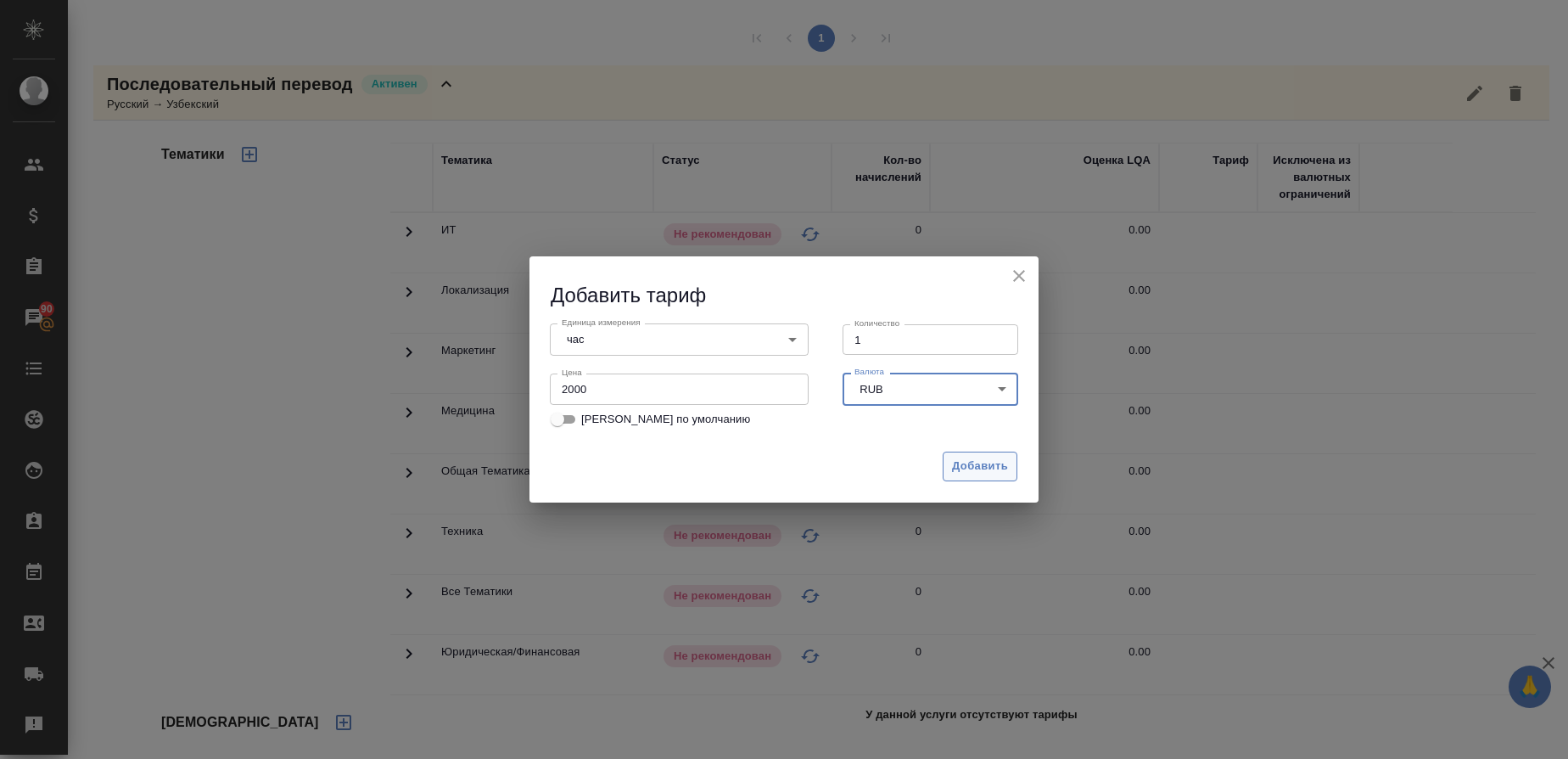
click at [975, 459] on span "Добавить" at bounding box center [980, 466] width 56 height 19
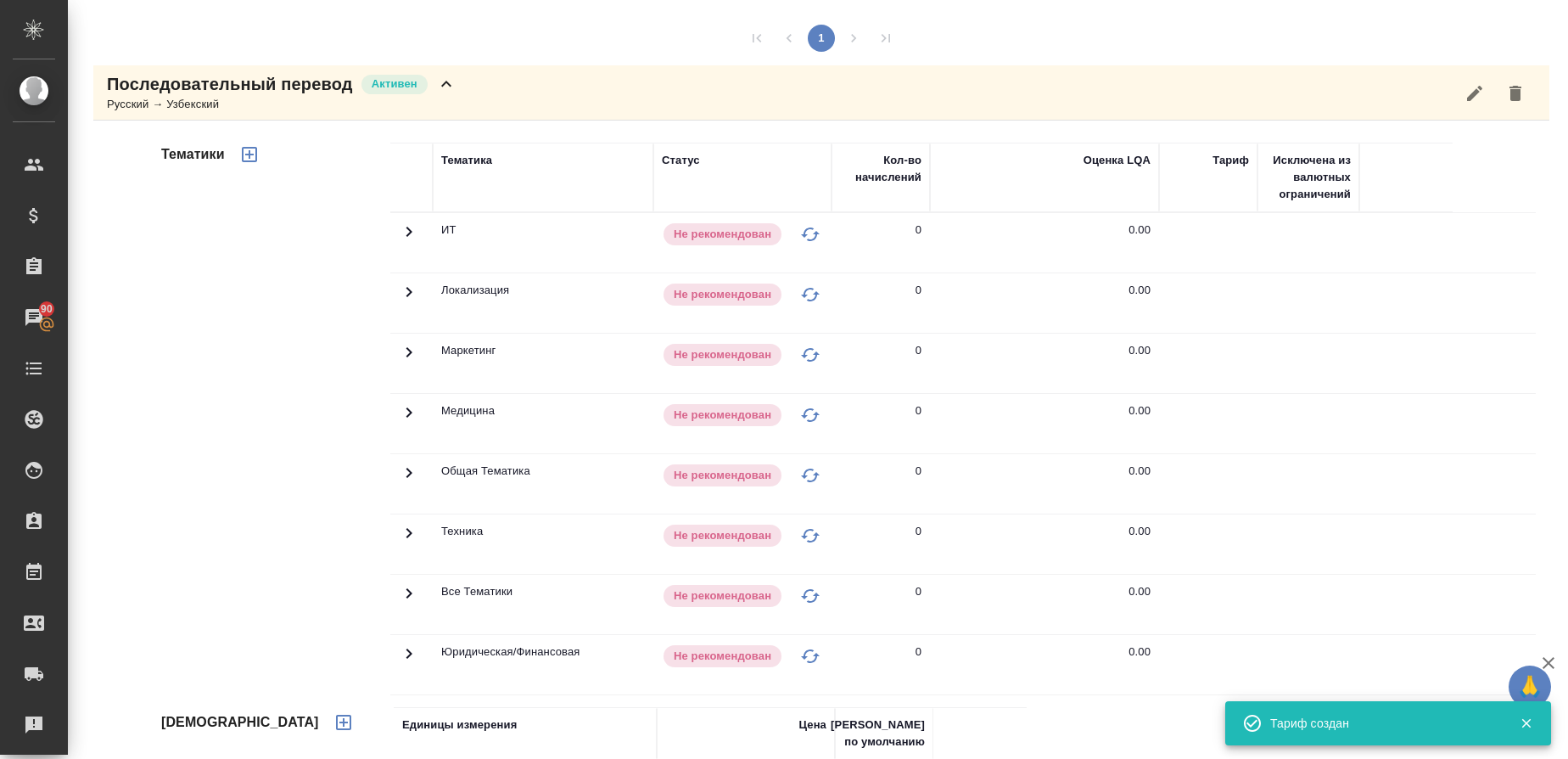
click at [250, 159] on icon "button" at bounding box center [250, 154] width 16 height 16
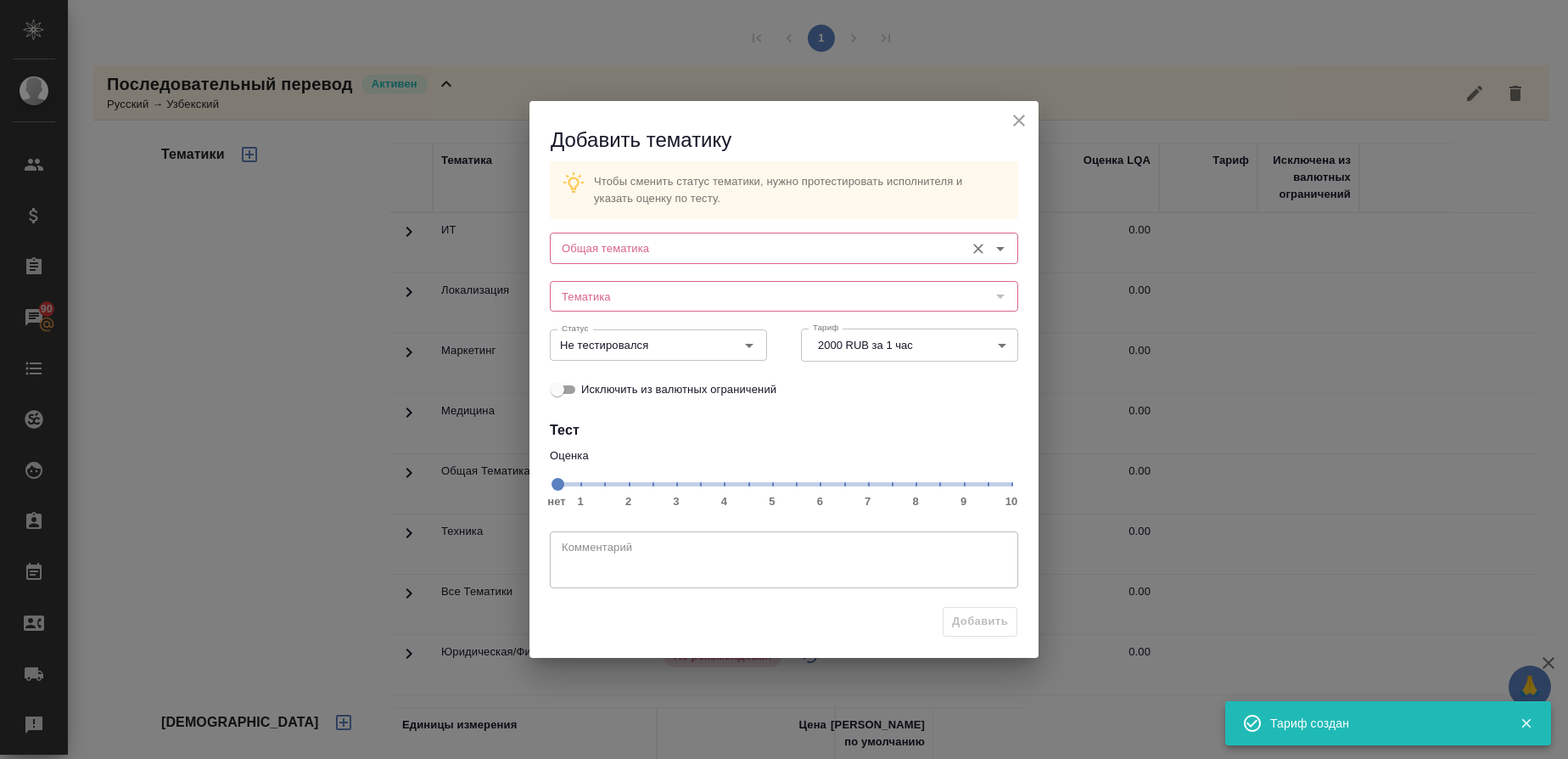
click at [662, 253] on input "Общая тематика" at bounding box center [756, 248] width 402 height 20
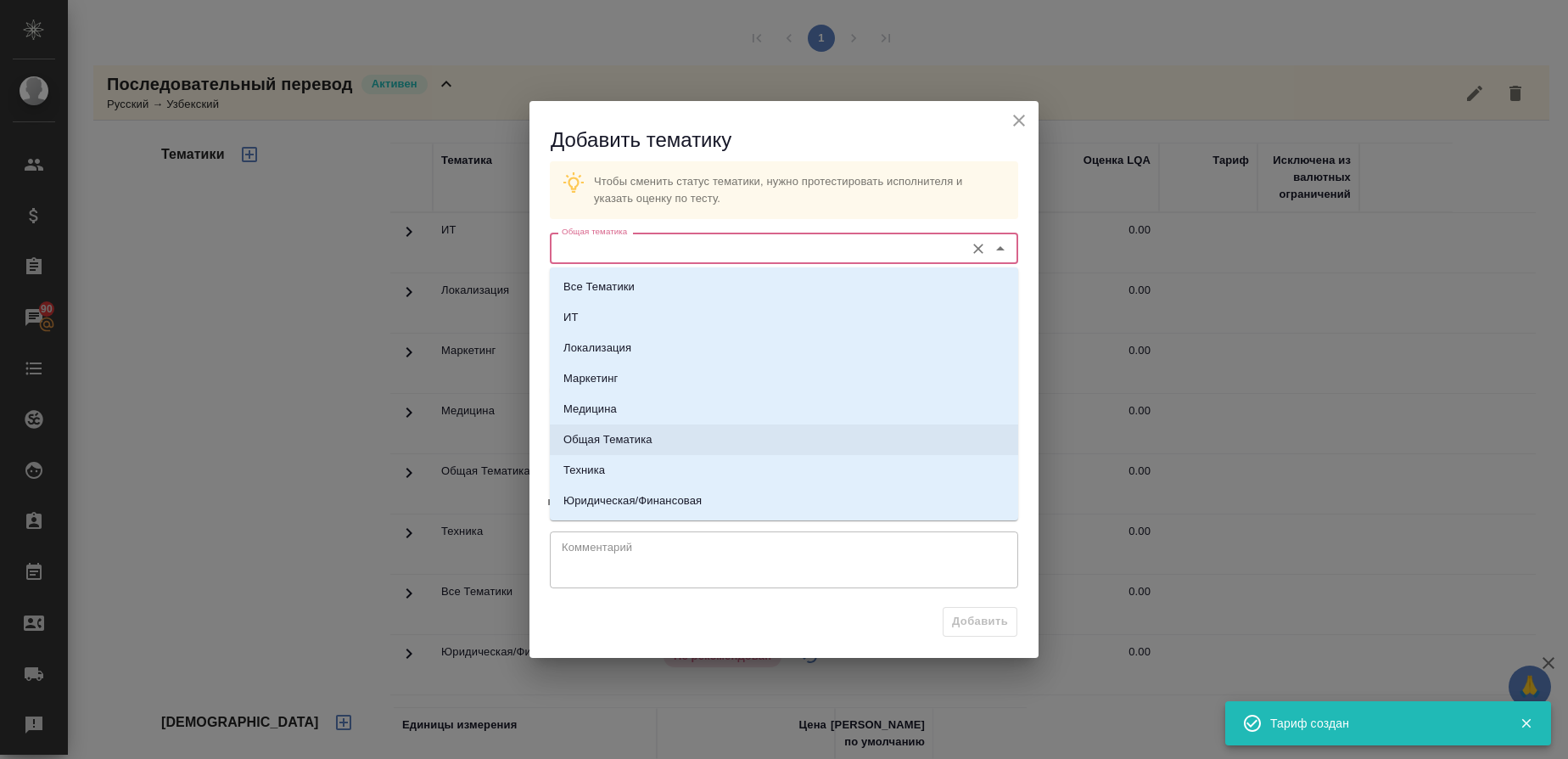
click at [619, 446] on p "Общая Тематика" at bounding box center [607, 440] width 89 height 17
type input "Общая Тематика"
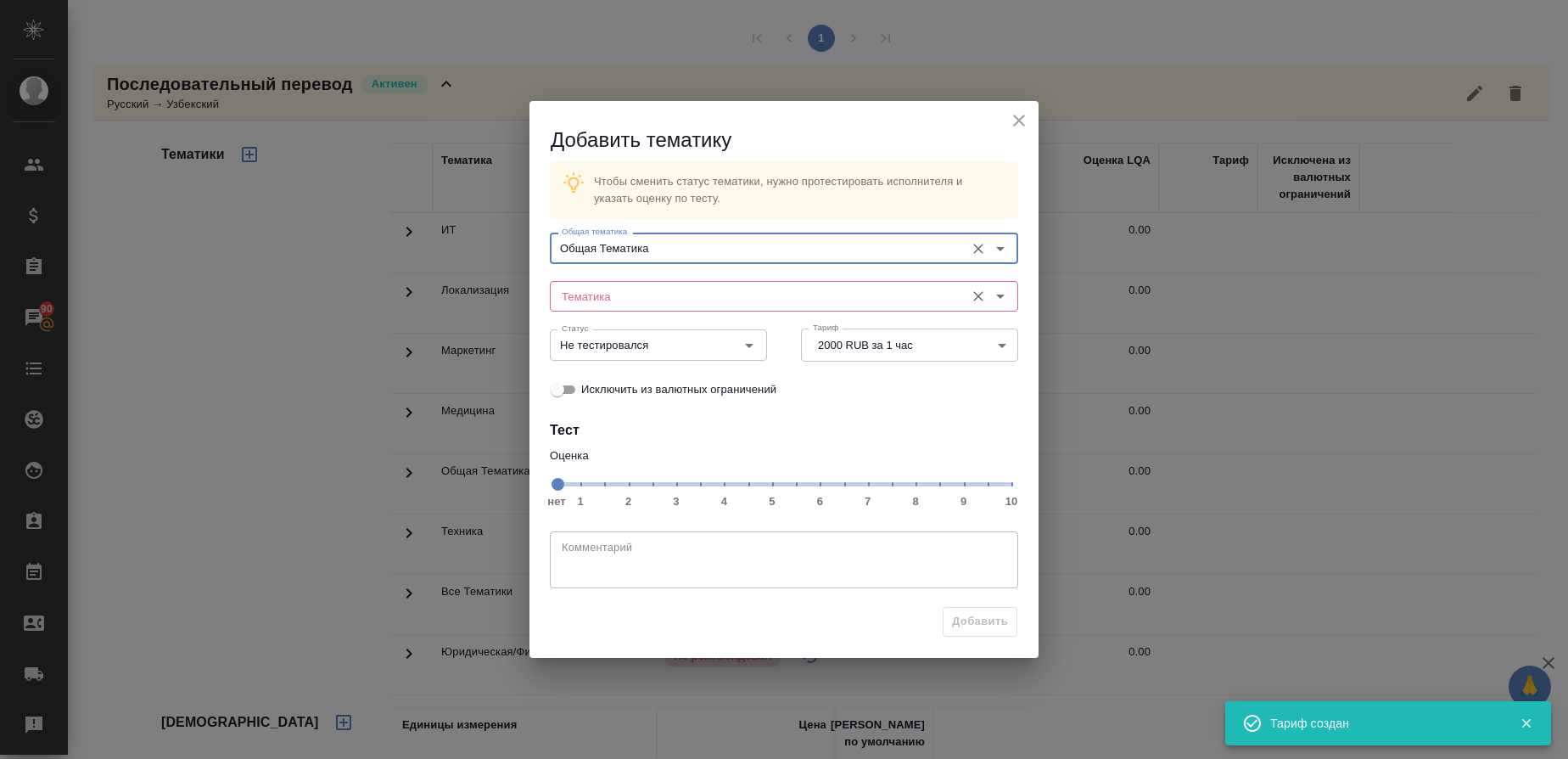
click at [600, 296] on input "Тематика" at bounding box center [756, 296] width 402 height 20
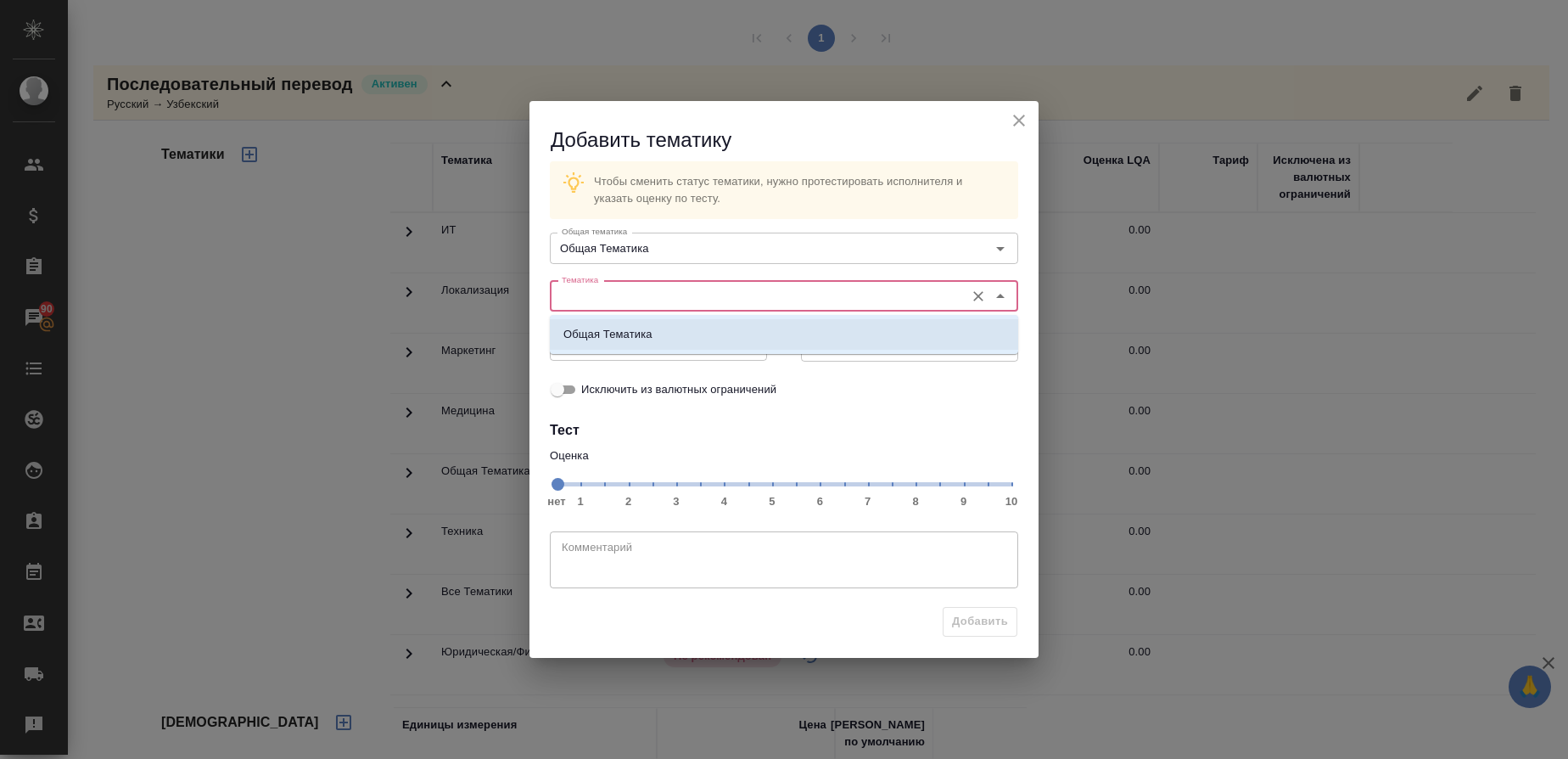
click at [595, 329] on p "Общая Тематика" at bounding box center [607, 334] width 89 height 17
type input "Общая Тематика"
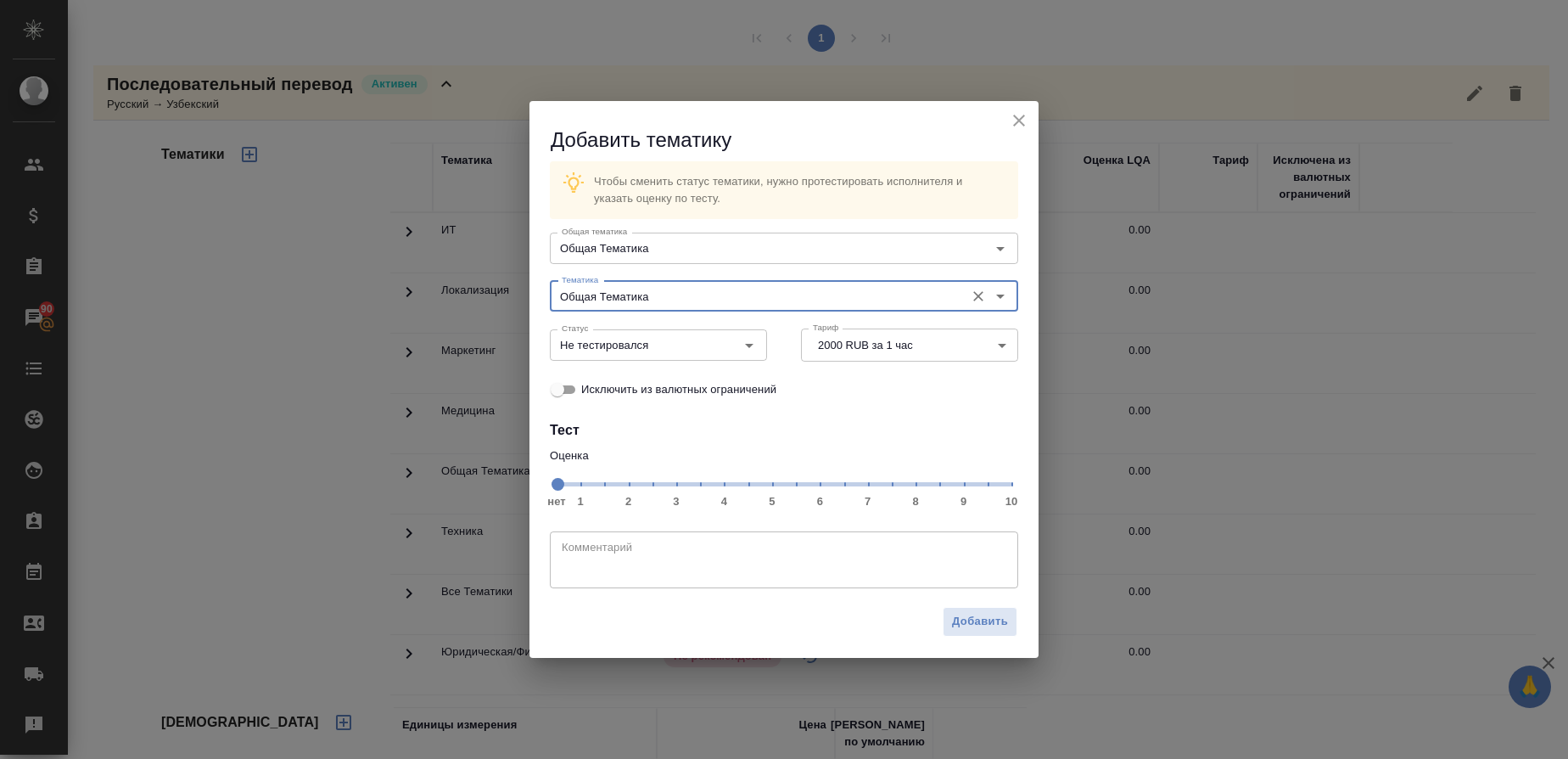
click at [917, 481] on span "нет 1 2 3 4 5 6 7 8 9 10" at bounding box center [784, 483] width 455 height 24
click at [971, 619] on span "Добавить" at bounding box center [980, 621] width 56 height 19
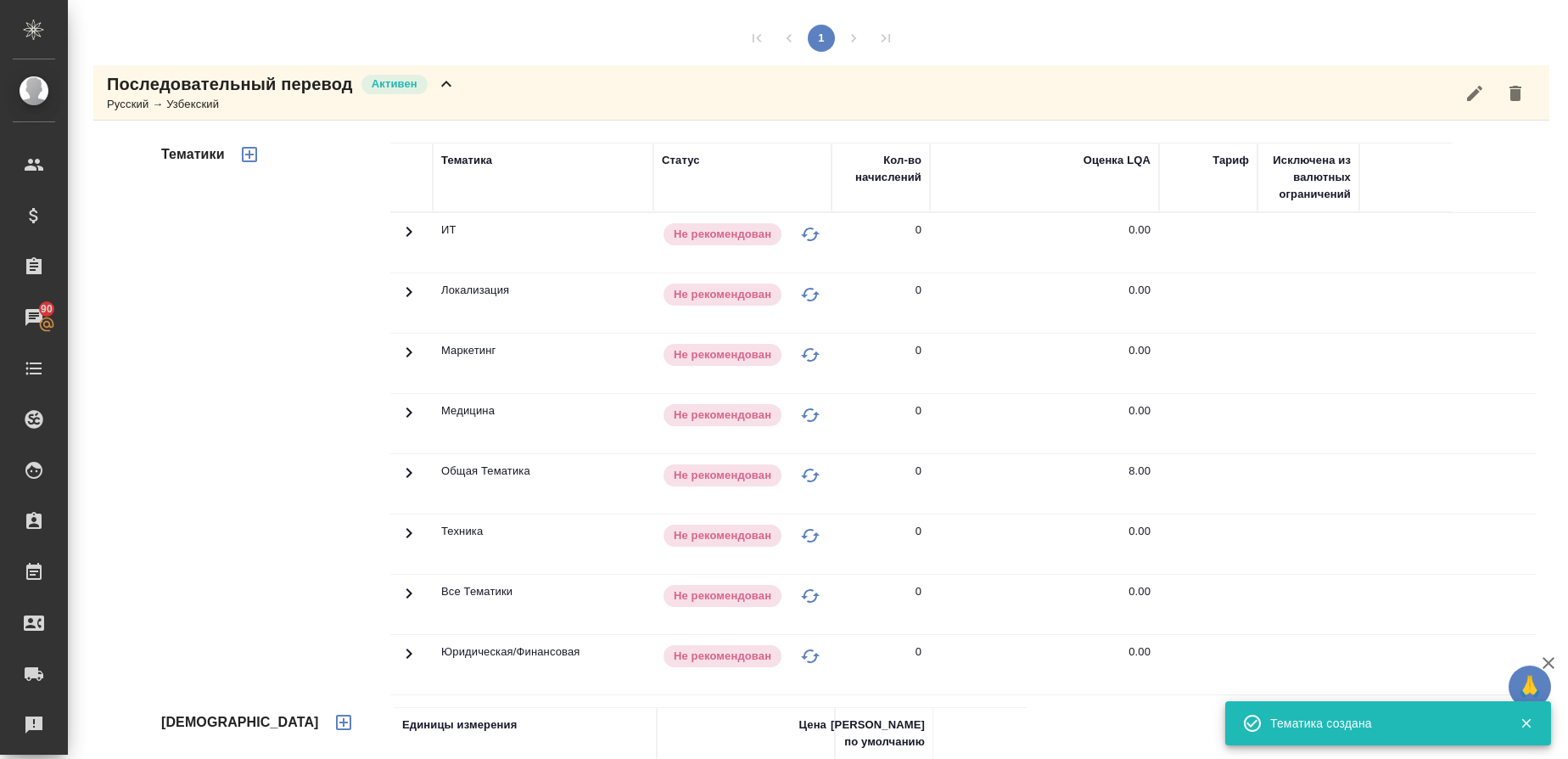
click at [224, 100] on div "Русский → Узбекский" at bounding box center [282, 105] width 350 height 17
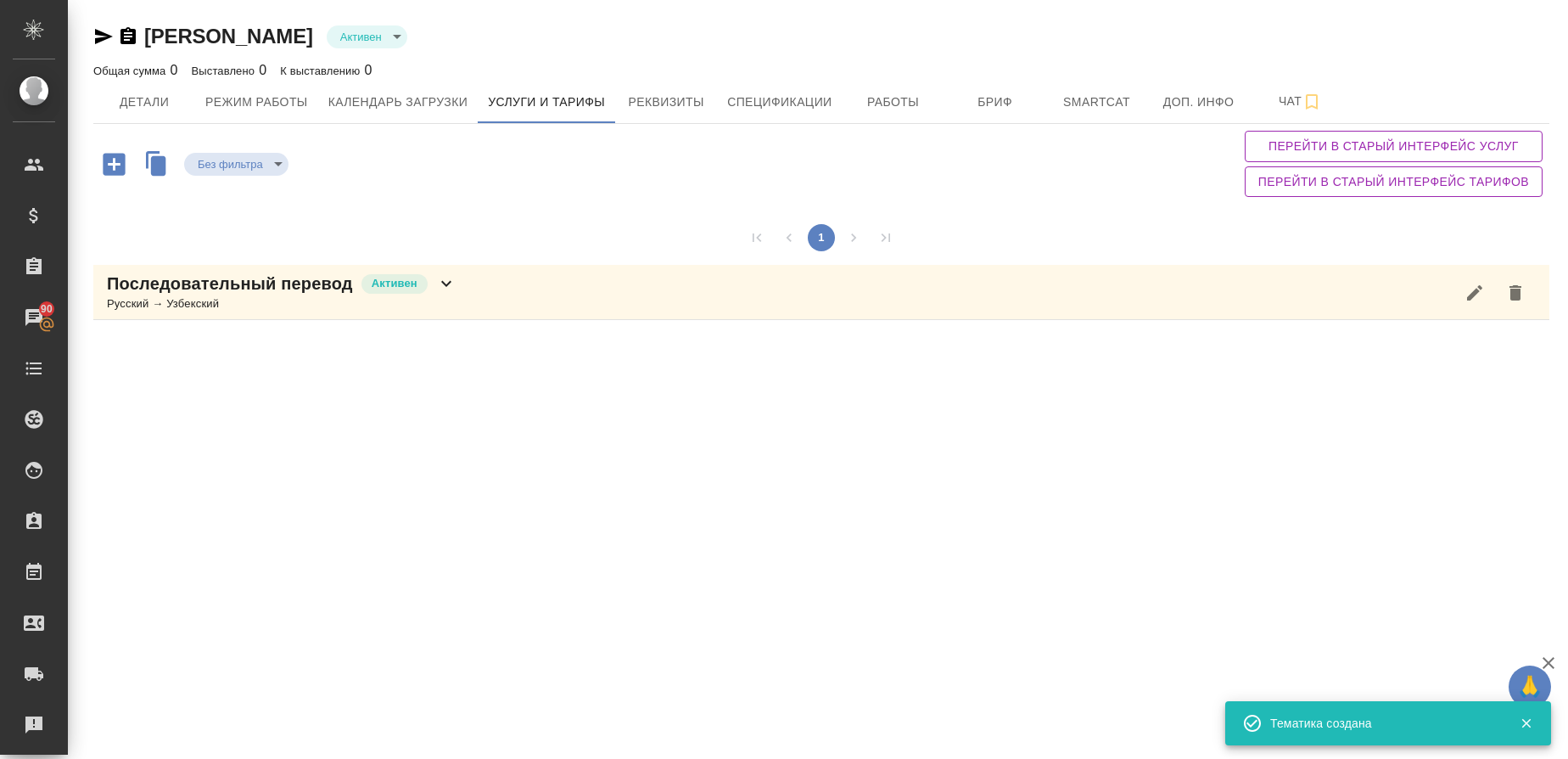
scroll to position [0, 0]
click at [150, 114] on button "Детали" at bounding box center [144, 102] width 102 height 42
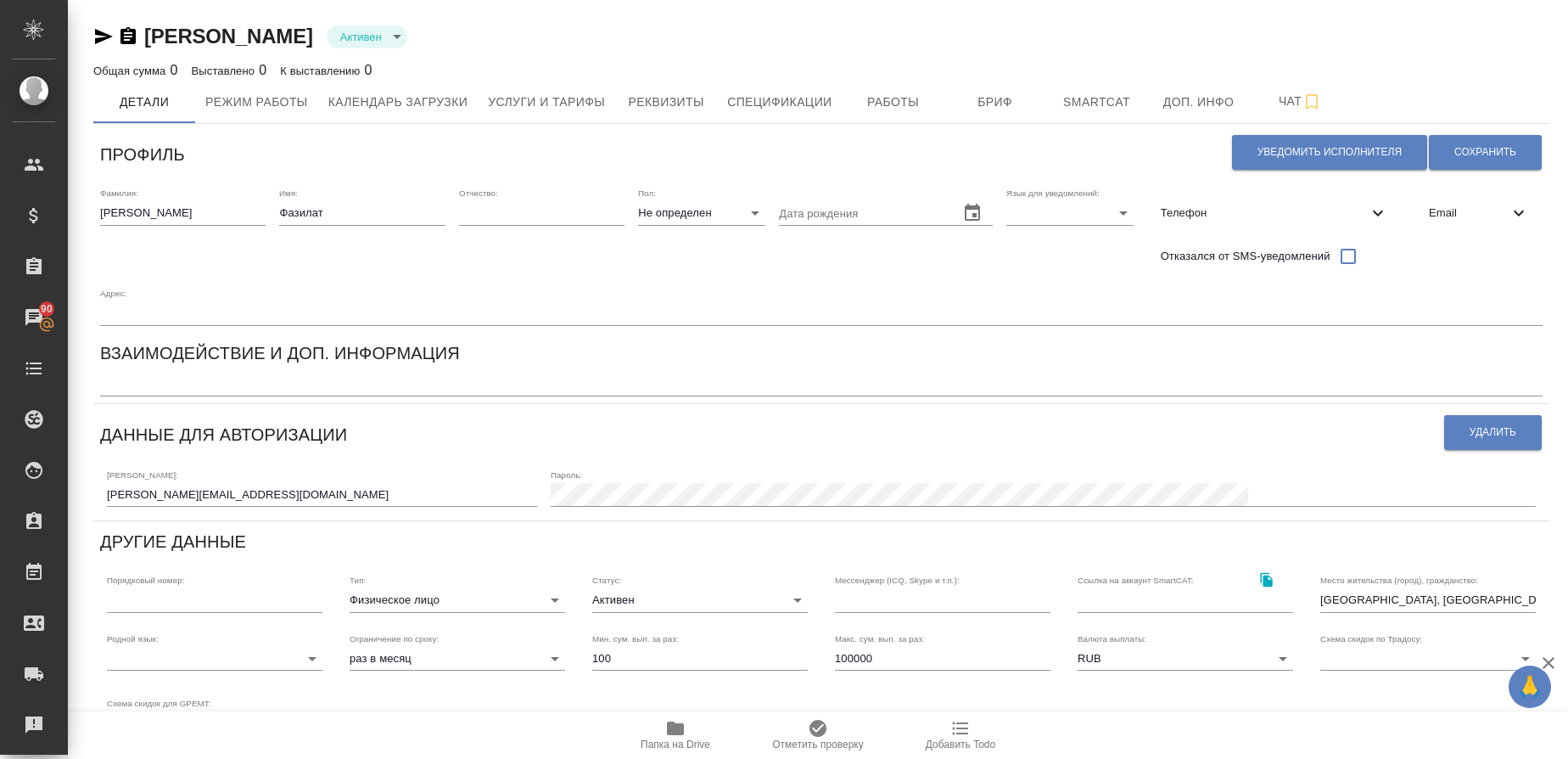
click at [681, 725] on icon "button" at bounding box center [675, 728] width 17 height 14
click at [105, 35] on icon "button" at bounding box center [104, 36] width 17 height 16
click at [428, 601] on body "🙏 .cls-1 fill:#fff; AWATERA Gusmanova Nailya Клиенты Спецификации Заказы 90 Чат…" at bounding box center [784, 379] width 1568 height 759
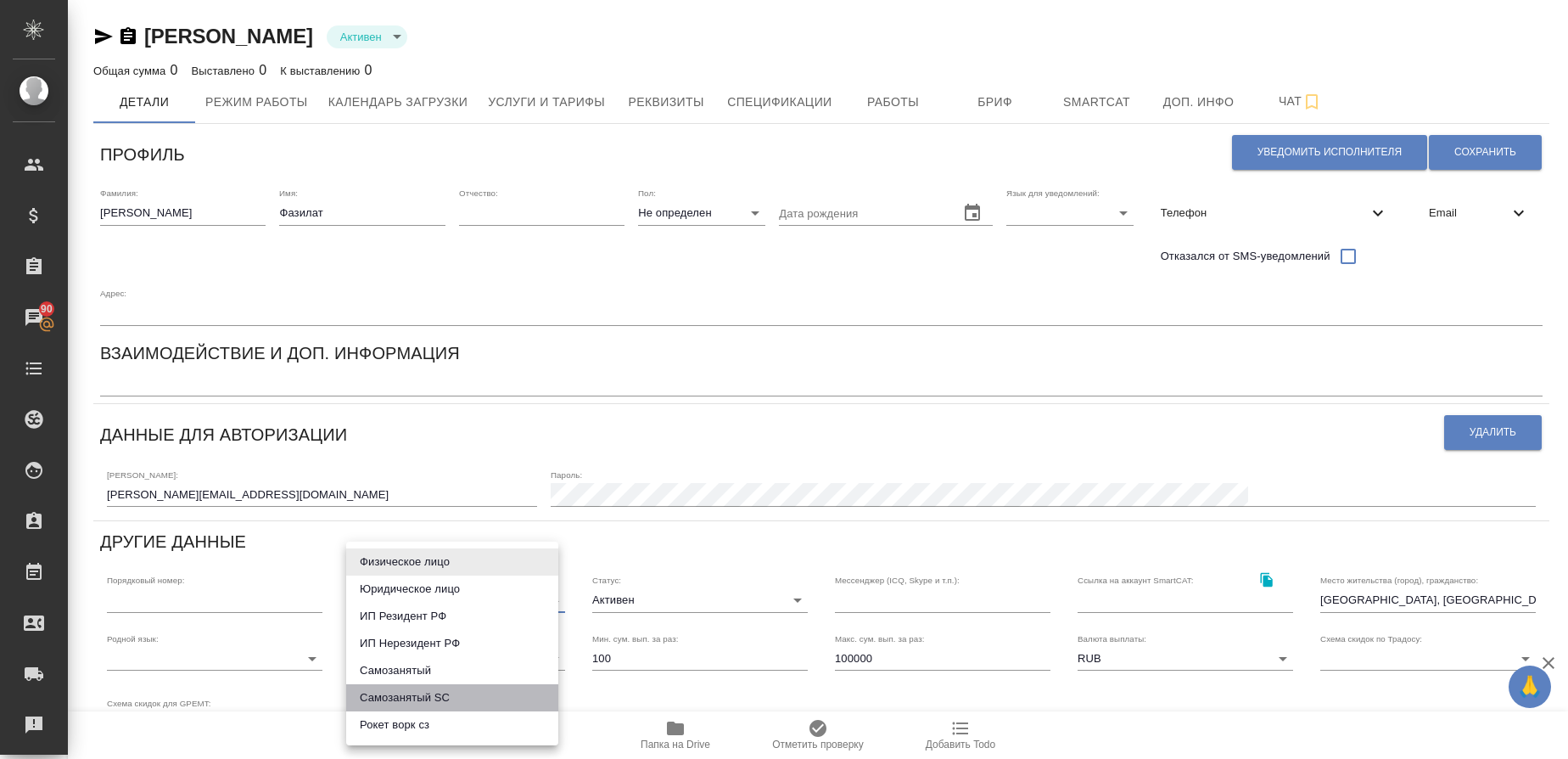
click at [411, 707] on li "Самозанятый SC" at bounding box center [451, 698] width 212 height 28
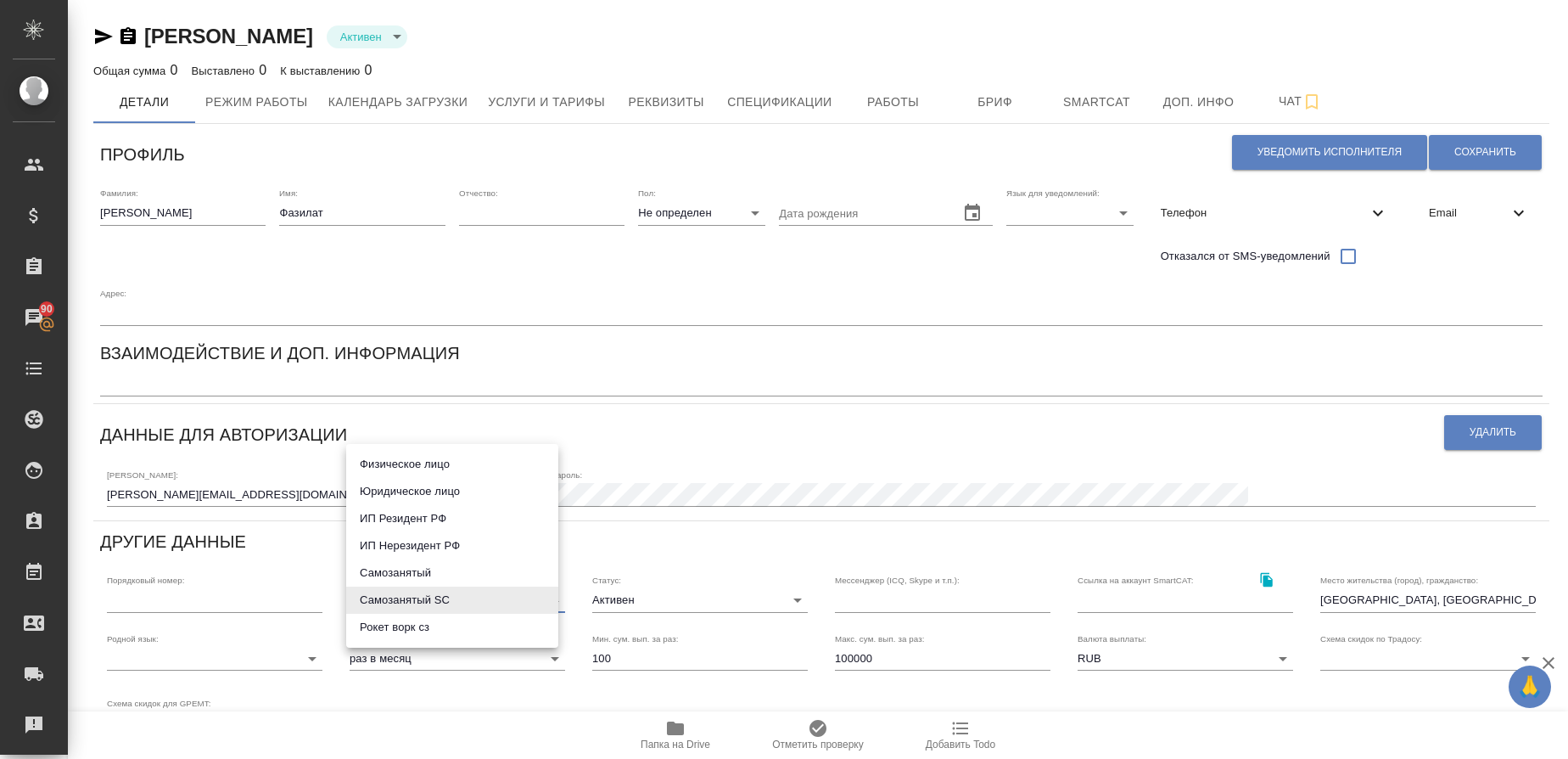
click at [422, 602] on body "🙏 .cls-1 fill:#fff; AWATERA Gusmanova Nailya Клиенты Спецификации Заказы 90 Чат…" at bounding box center [784, 379] width 1568 height 759
click at [414, 468] on li "Физическое лицо" at bounding box center [451, 464] width 212 height 28
type input "private"
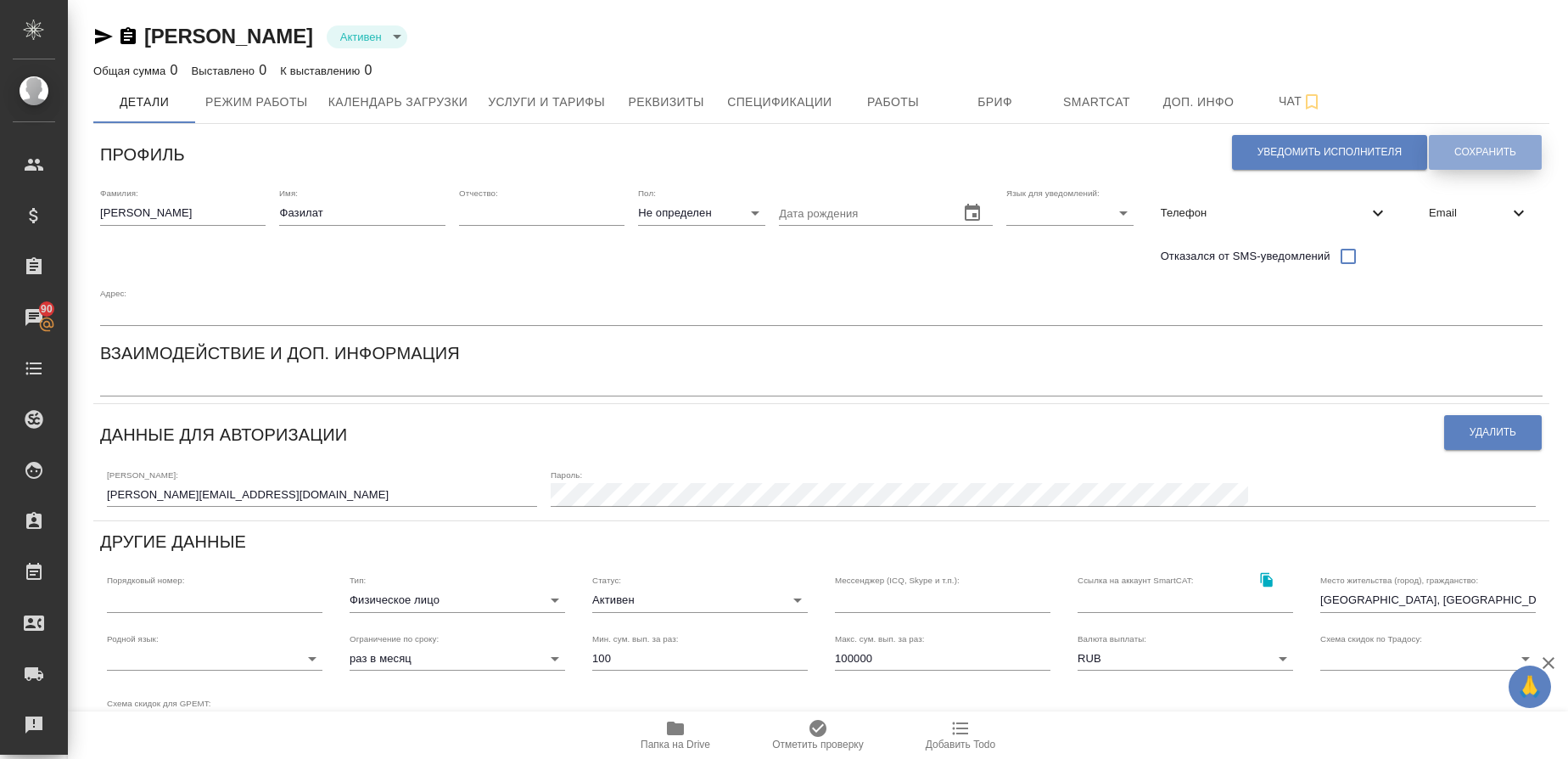
click at [1462, 143] on button "Сохранить" at bounding box center [1485, 152] width 113 height 35
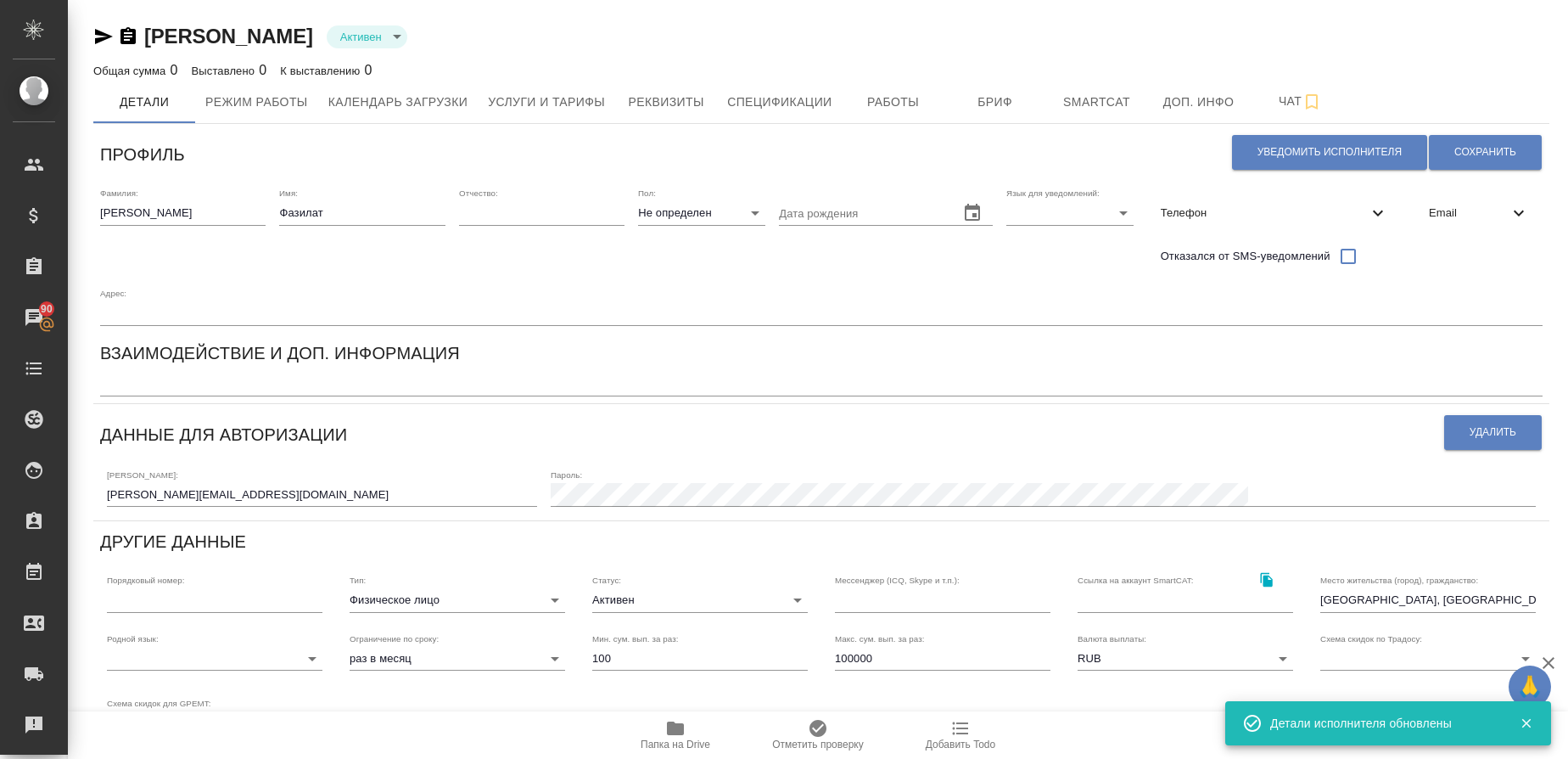
click at [556, 608] on body "🙏 .cls-1 fill:#fff; AWATERA Gusmanova Nailya Клиенты Спецификации Заказы 90 Чат…" at bounding box center [784, 379] width 1568 height 759
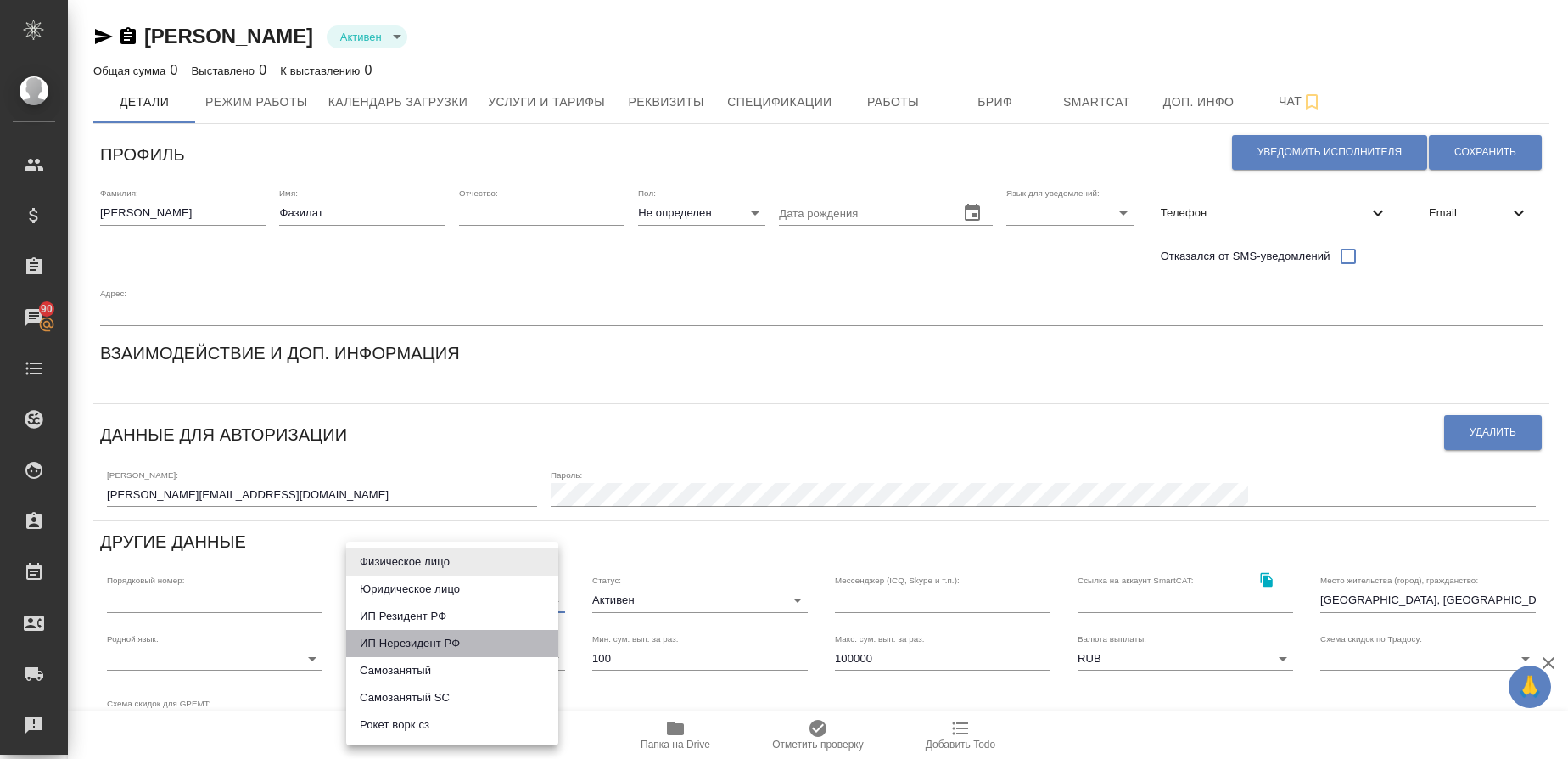
click at [423, 649] on li "ИП Нерезидент РФ" at bounding box center [451, 643] width 212 height 28
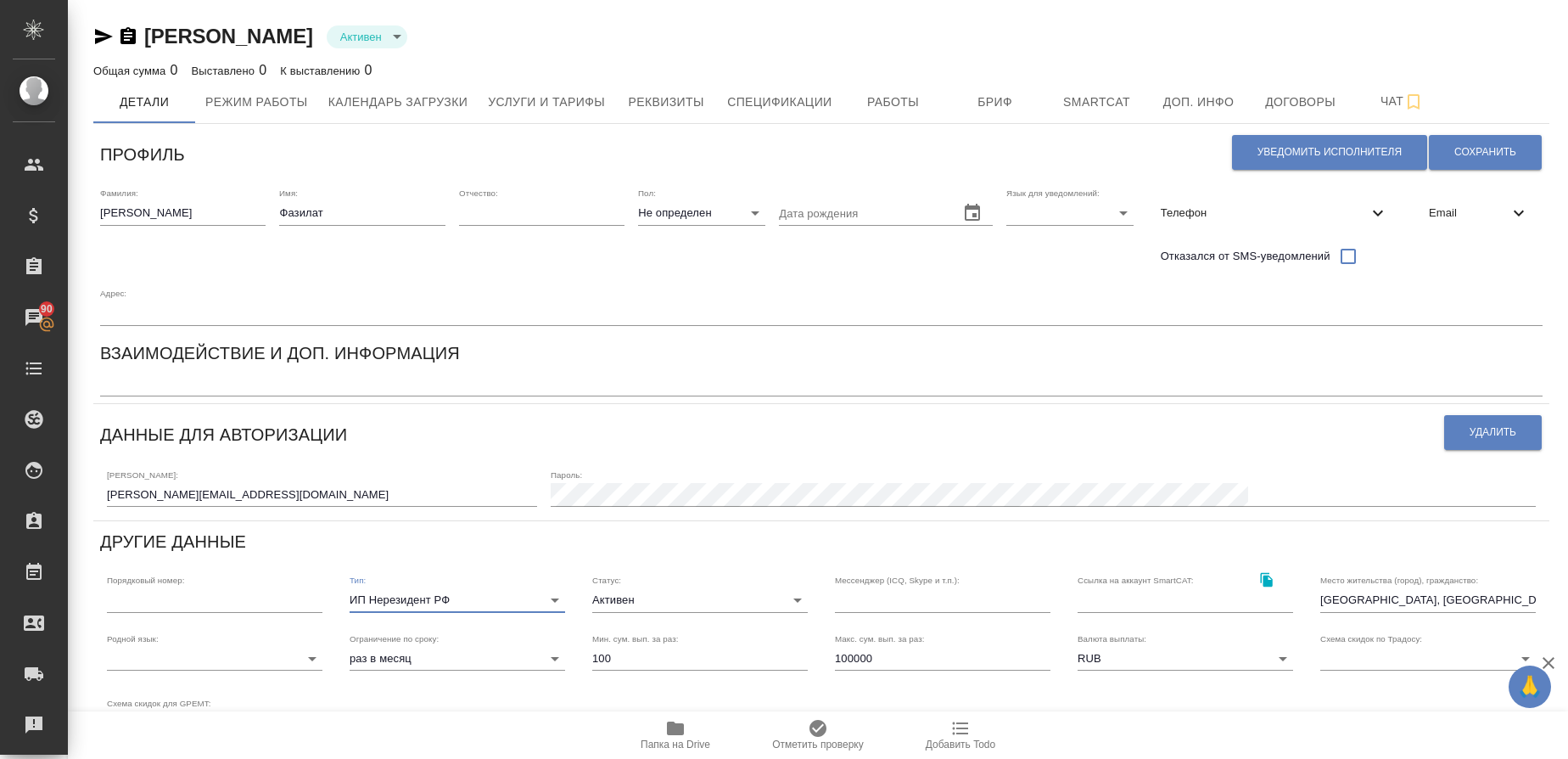
click at [527, 604] on body "🙏 .cls-1 fill:#fff; AWATERA Gusmanova Nailya Клиенты Спецификации Заказы 90 Чат…" at bounding box center [784, 379] width 1568 height 759
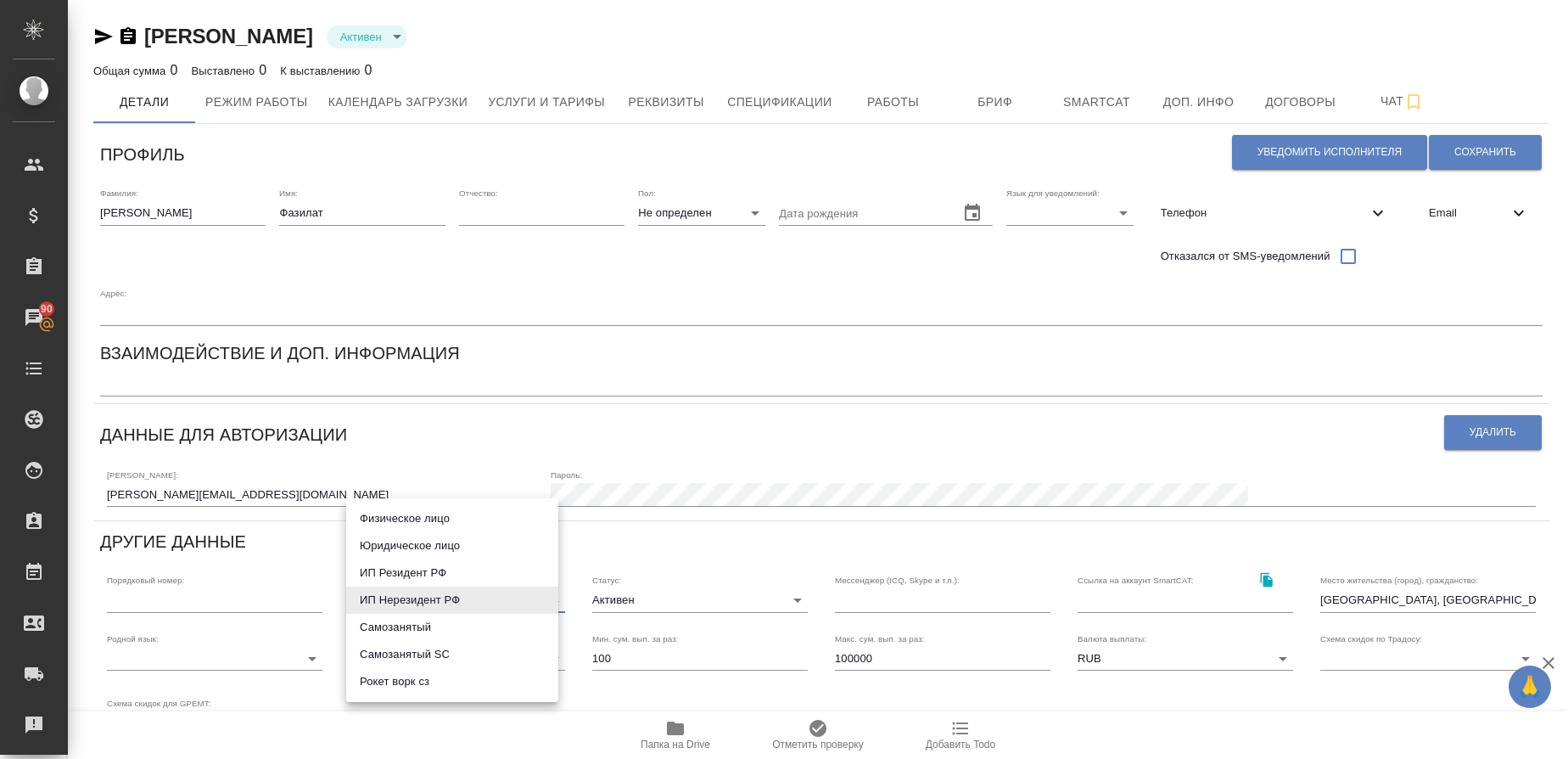
click at [469, 523] on li "Физическое лицо" at bounding box center [451, 519] width 212 height 28
type input "private"
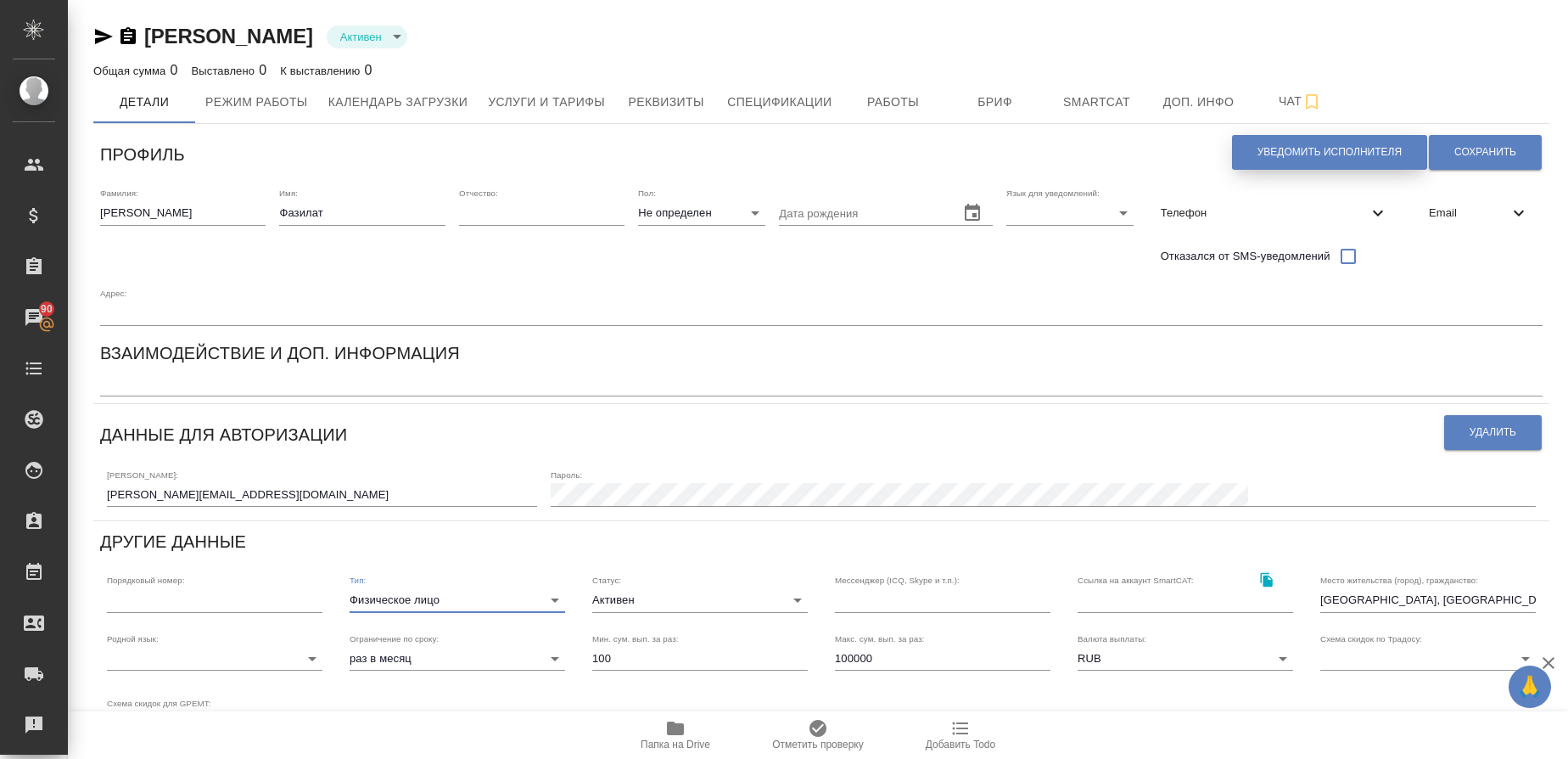
click at [1277, 156] on span "Уведомить исполнителя" at bounding box center [1329, 152] width 144 height 15
type textarea "Добрый день, Фазилат ! Ознакомиться с подробной информацией по выполненным рабо…"
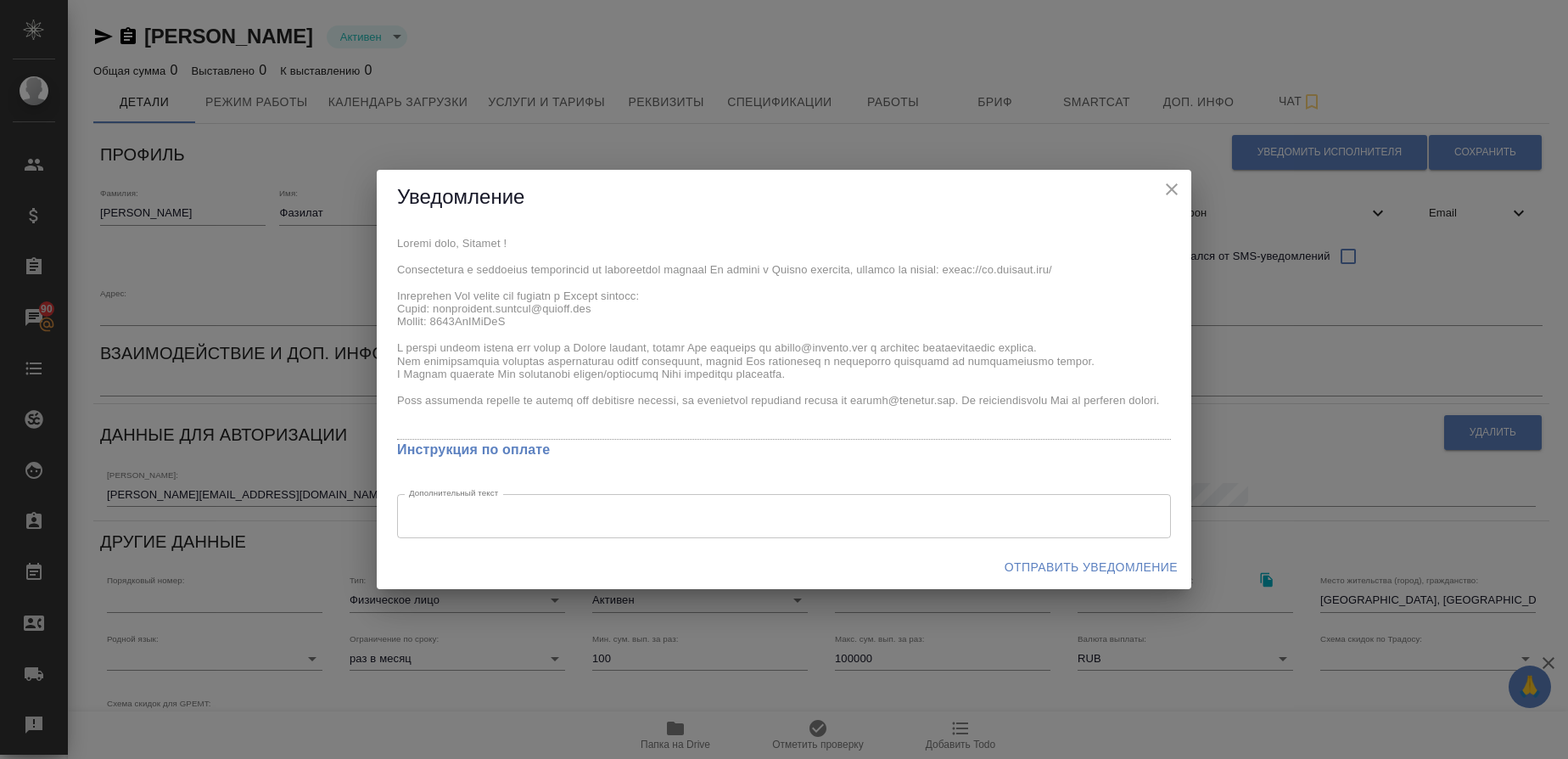
click at [1138, 570] on span "Отправить уведомление" at bounding box center [1091, 567] width 173 height 21
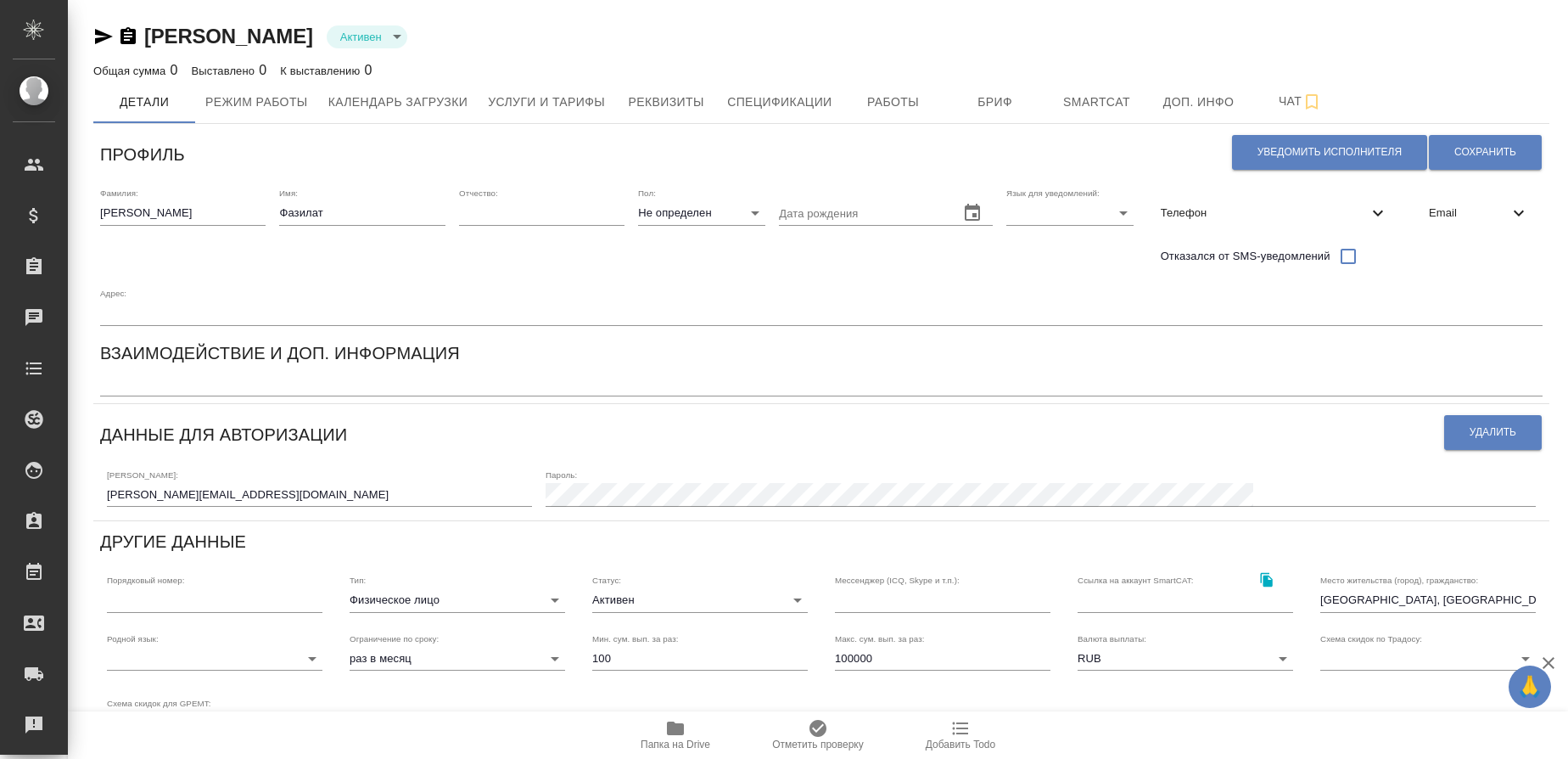
click at [681, 725] on icon "button" at bounding box center [675, 728] width 17 height 14
